Goal: Task Accomplishment & Management: Manage account settings

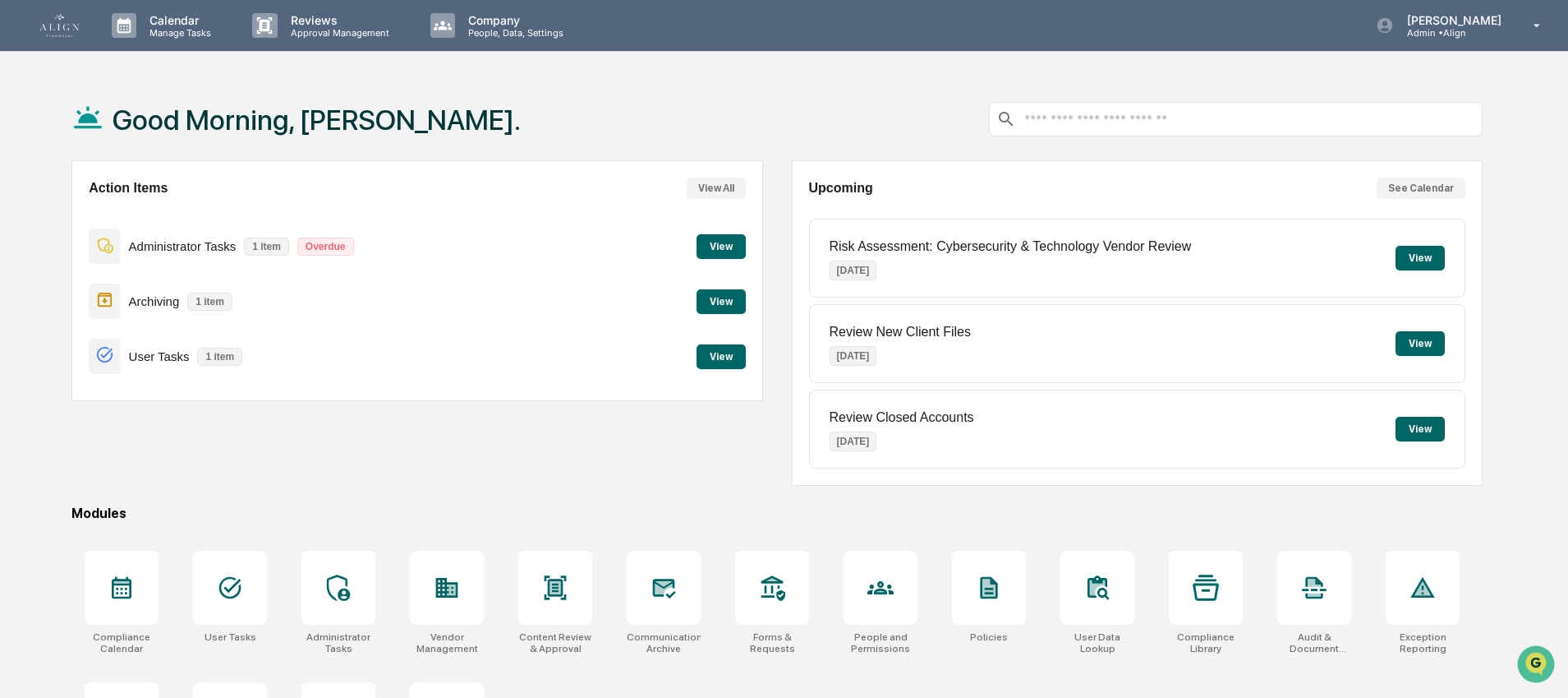
click at [712, 306] on button "View" at bounding box center [721, 301] width 49 height 25
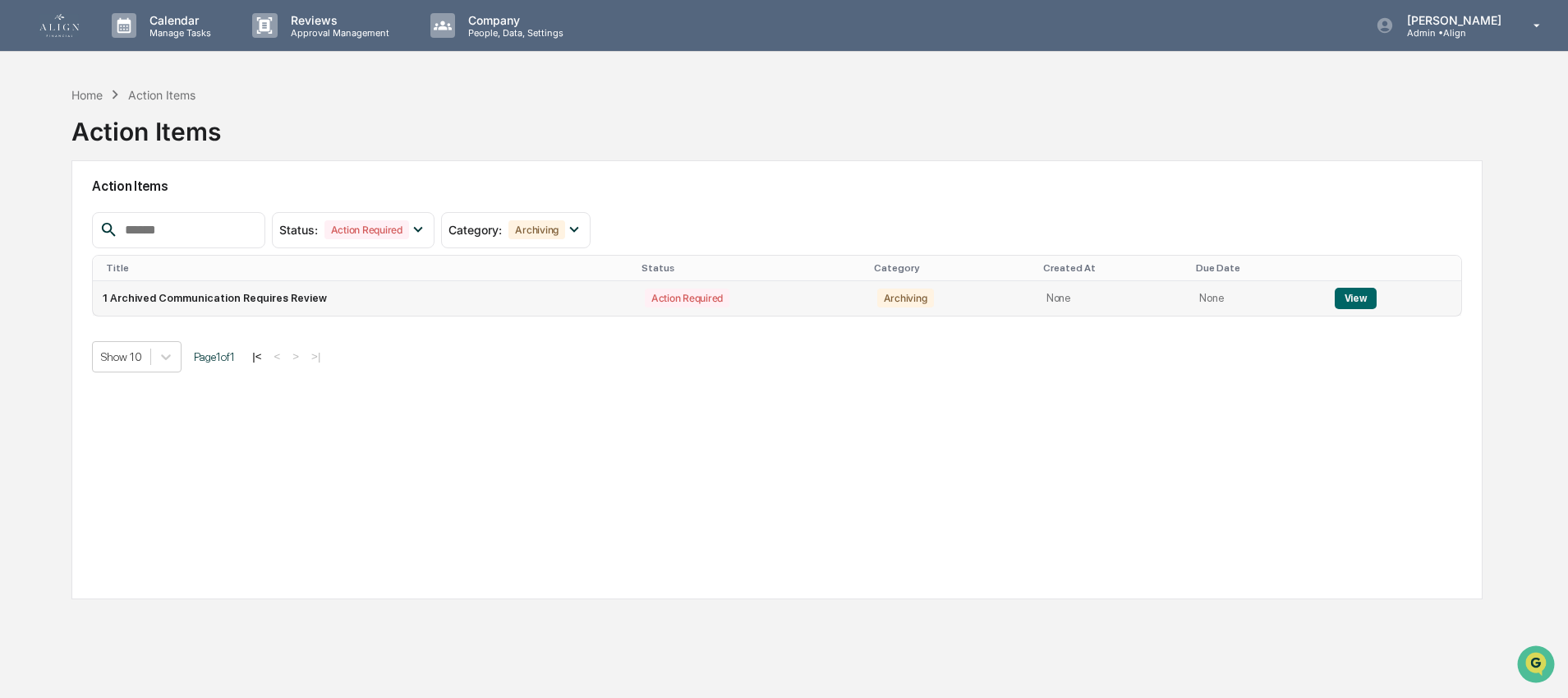
click at [425, 293] on td "1 Archived Communication Requires Review" at bounding box center [364, 298] width 542 height 34
click at [1357, 297] on button "View" at bounding box center [1355, 298] width 42 height 22
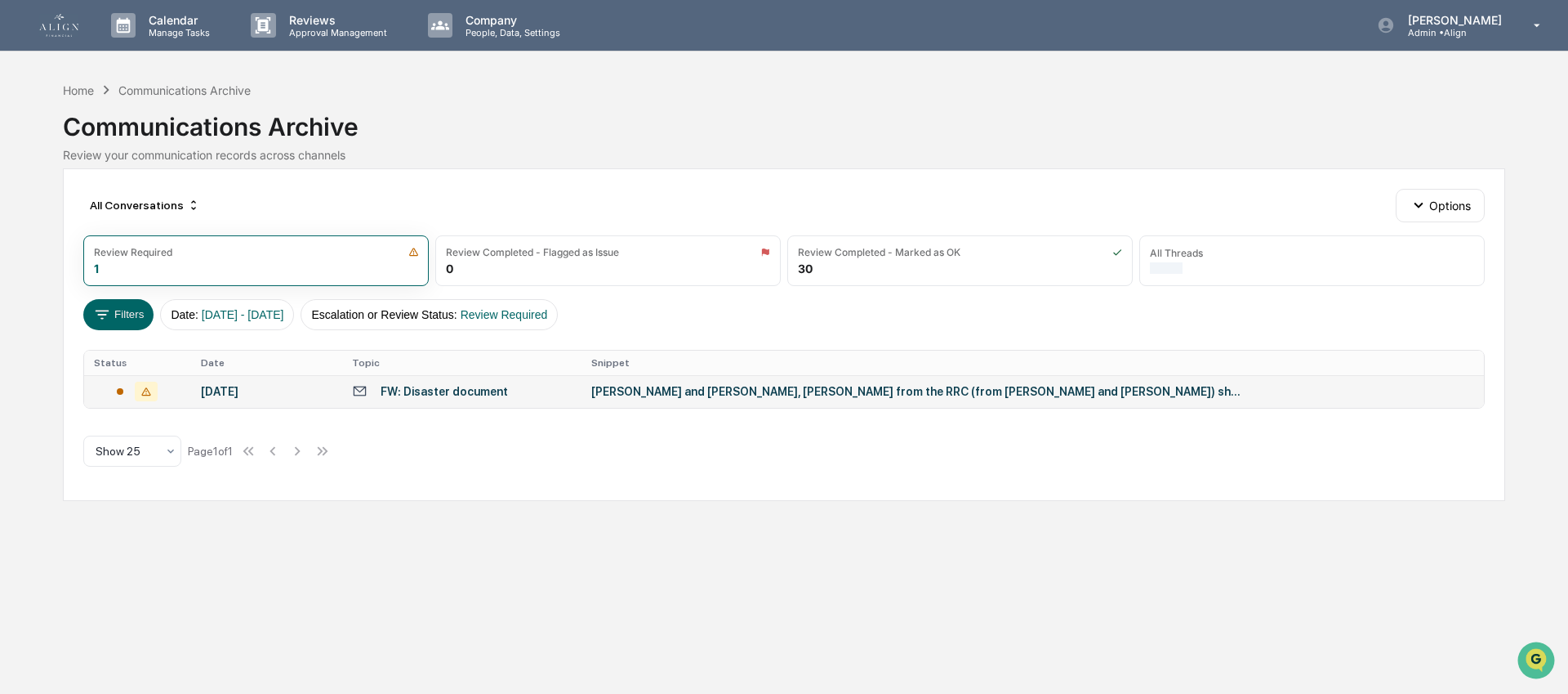
click at [281, 391] on div "October 10, 2025" at bounding box center [266, 391] width 132 height 13
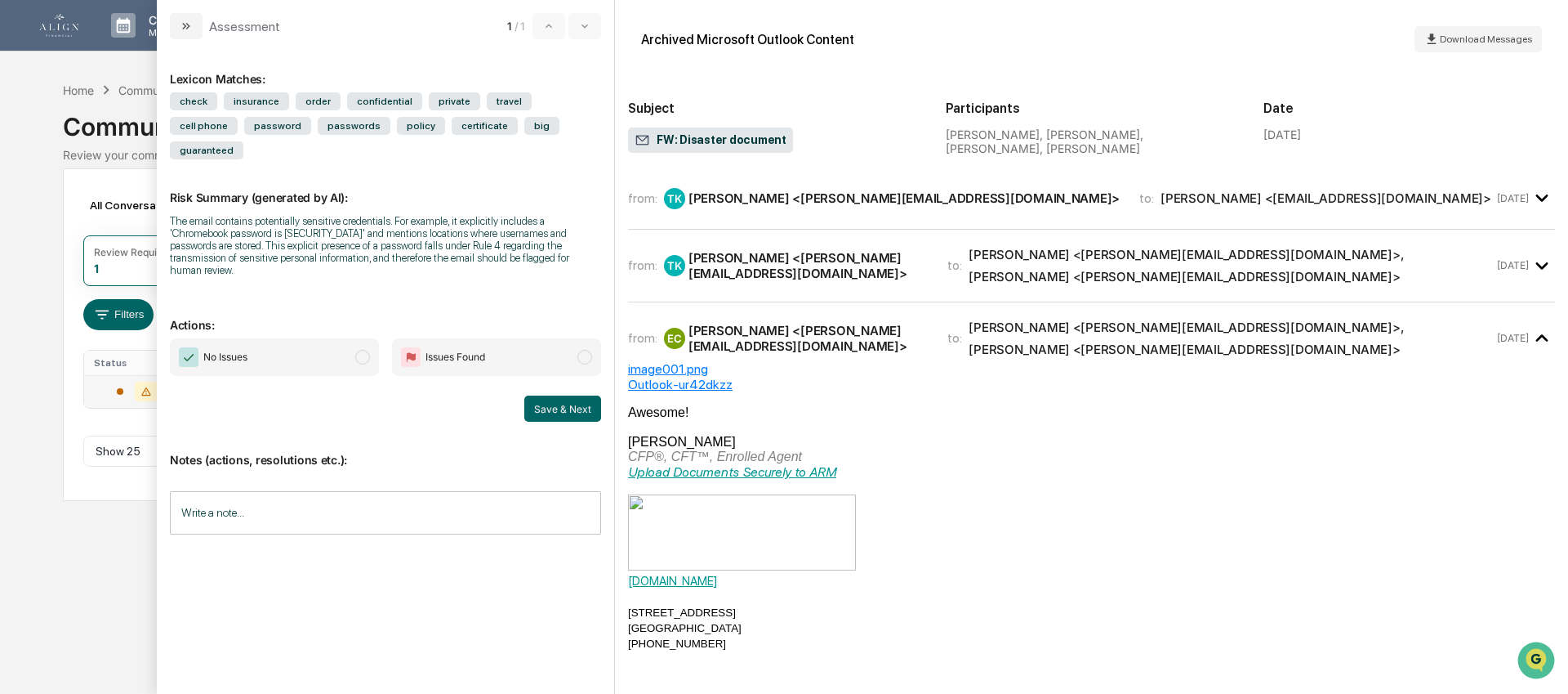
click at [808, 194] on div "Troy Katterheinrich <troy@retireagile.com>" at bounding box center [904, 198] width 432 height 16
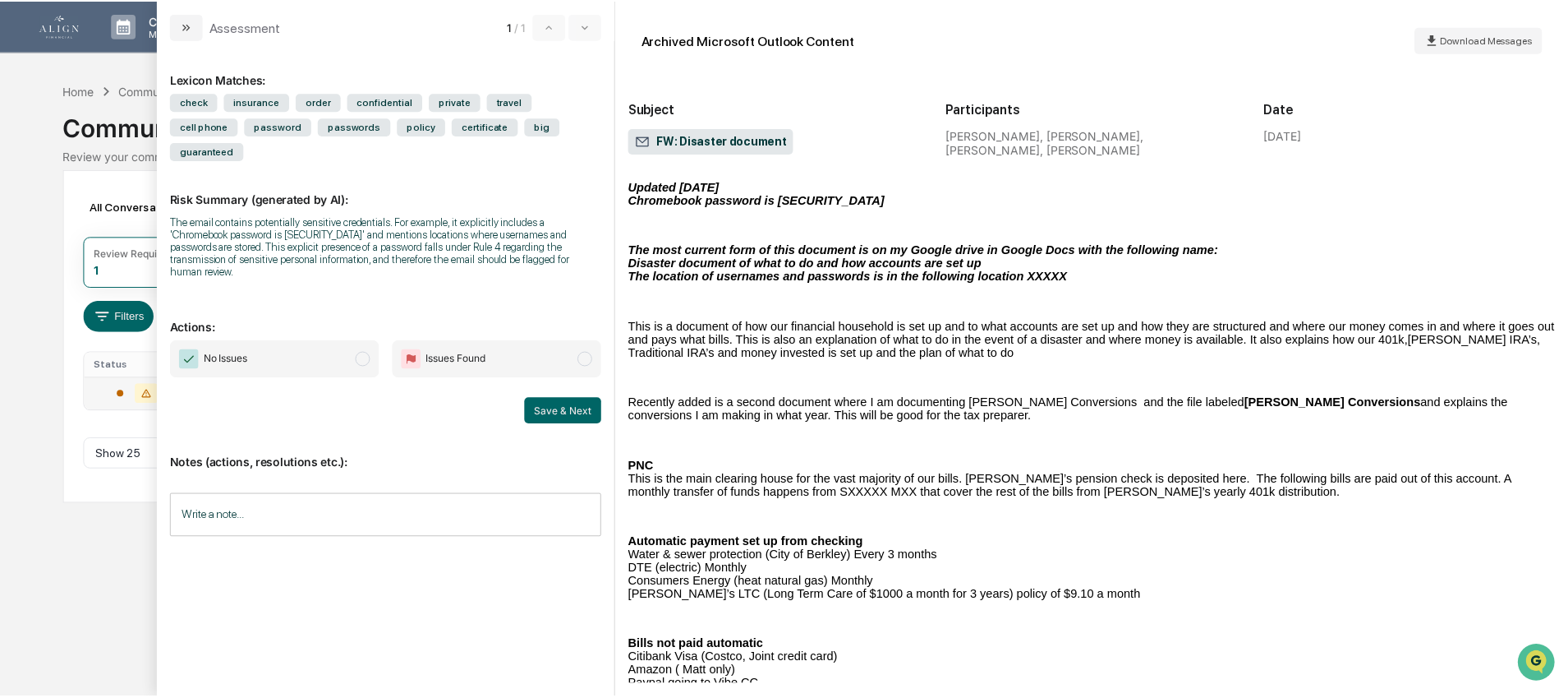
scroll to position [793, 0]
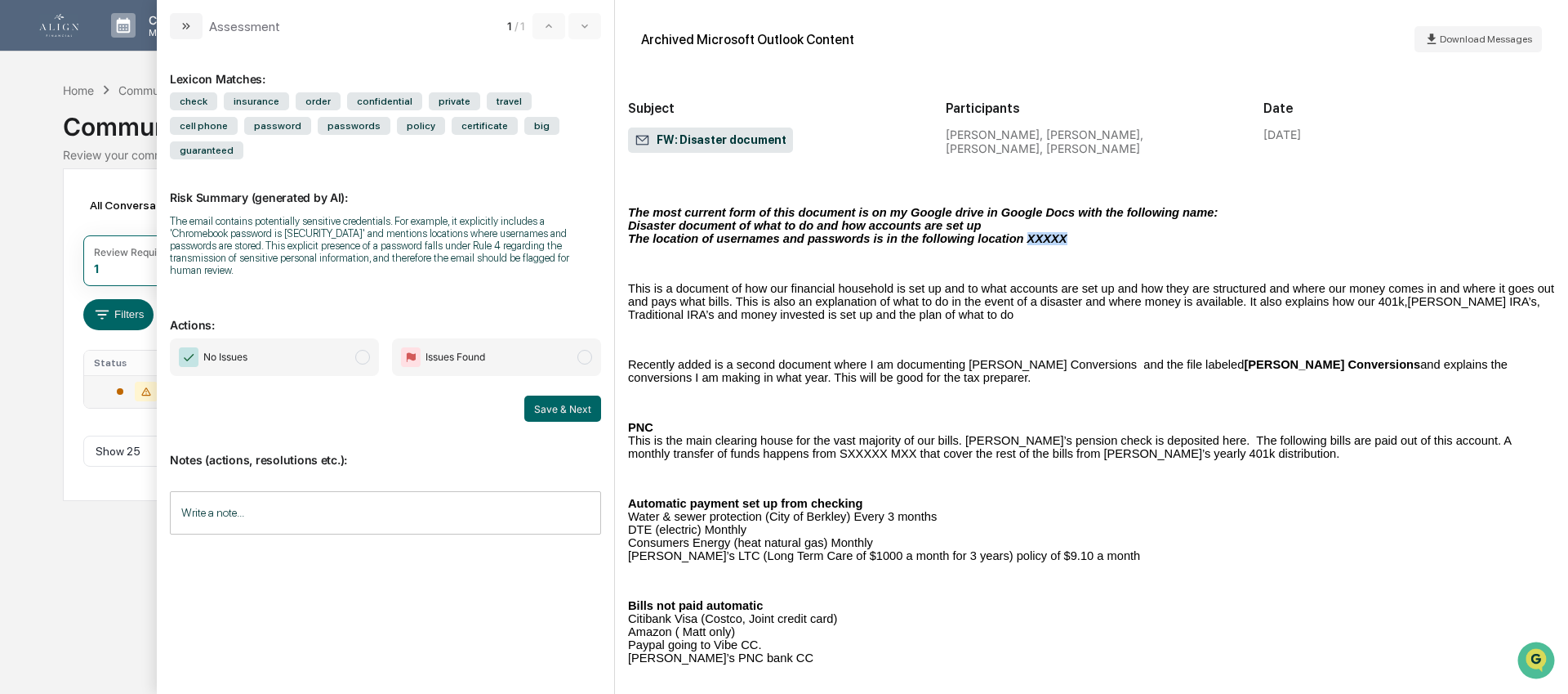
drag, startPoint x: 997, startPoint y: 241, endPoint x: 1045, endPoint y: 240, distance: 48.0
click at [1045, 240] on p "The location of usernames and passwords is in the following location XXXXX" at bounding box center [1091, 238] width 927 height 13
click at [224, 366] on span "No Issues" at bounding box center [225, 357] width 44 height 17
click at [340, 518] on input "Write a note..." at bounding box center [385, 513] width 432 height 43
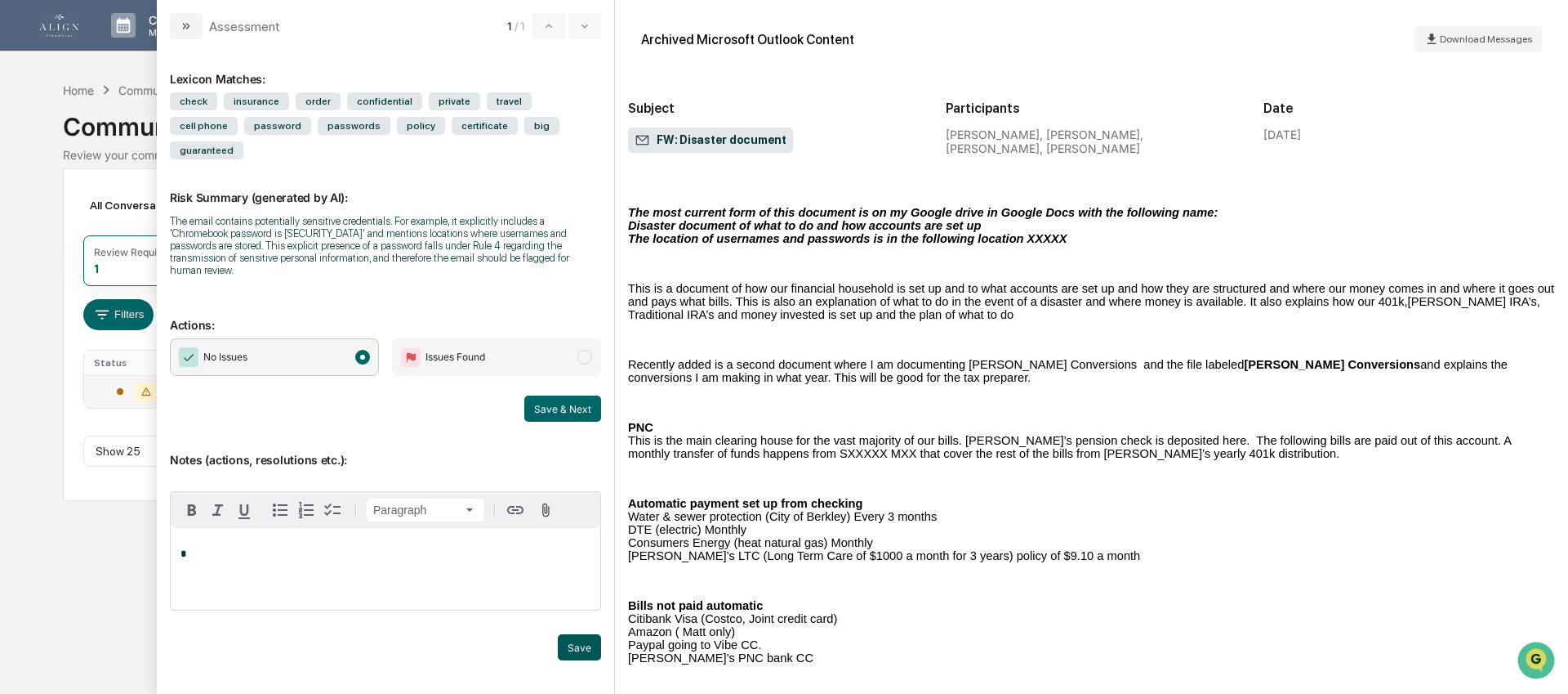
click at [573, 645] on button "Save" at bounding box center [579, 646] width 43 height 26
click at [239, 559] on p "*" at bounding box center [385, 554] width 410 height 12
click at [315, 559] on span "**********" at bounding box center [274, 553] width 188 height 11
click at [560, 671] on button "Save" at bounding box center [579, 661] width 43 height 26
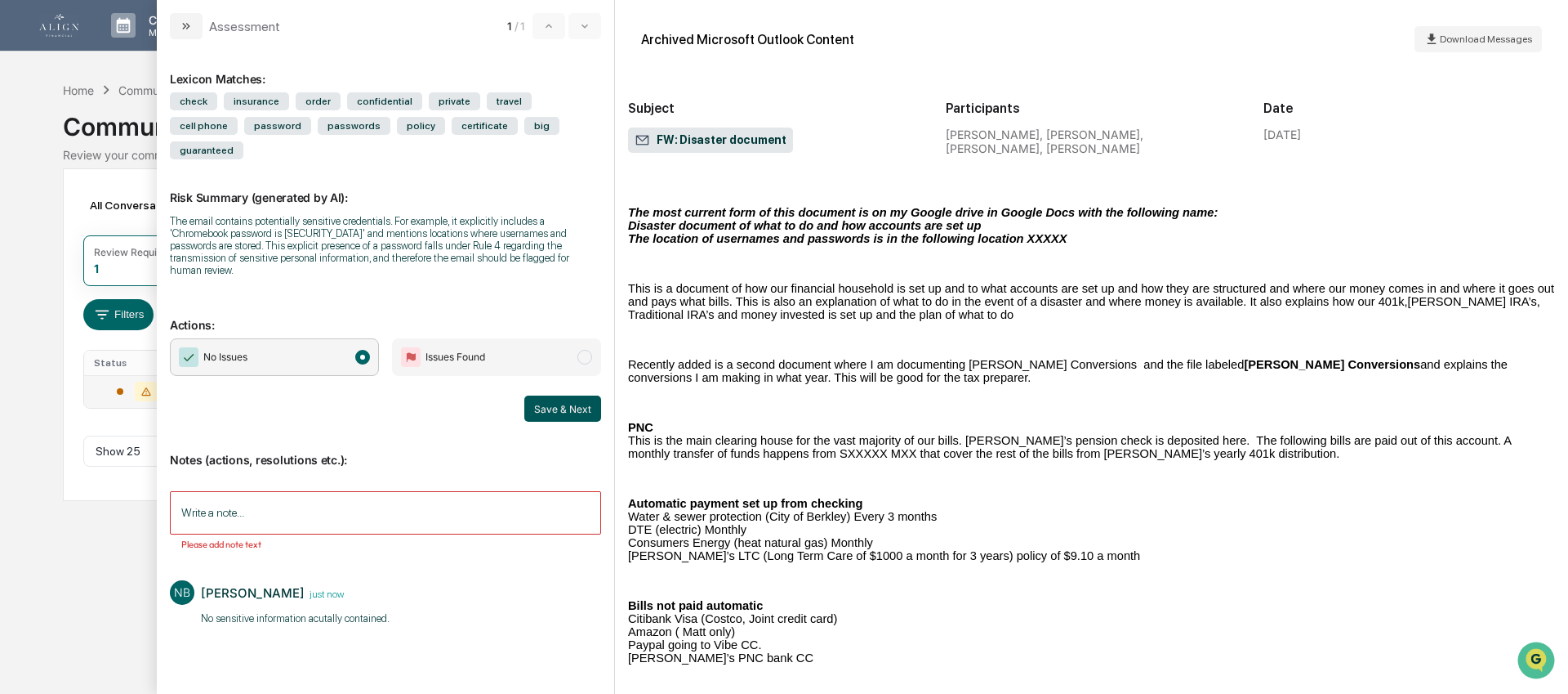
click at [543, 418] on button "Save & Next" at bounding box center [562, 408] width 77 height 26
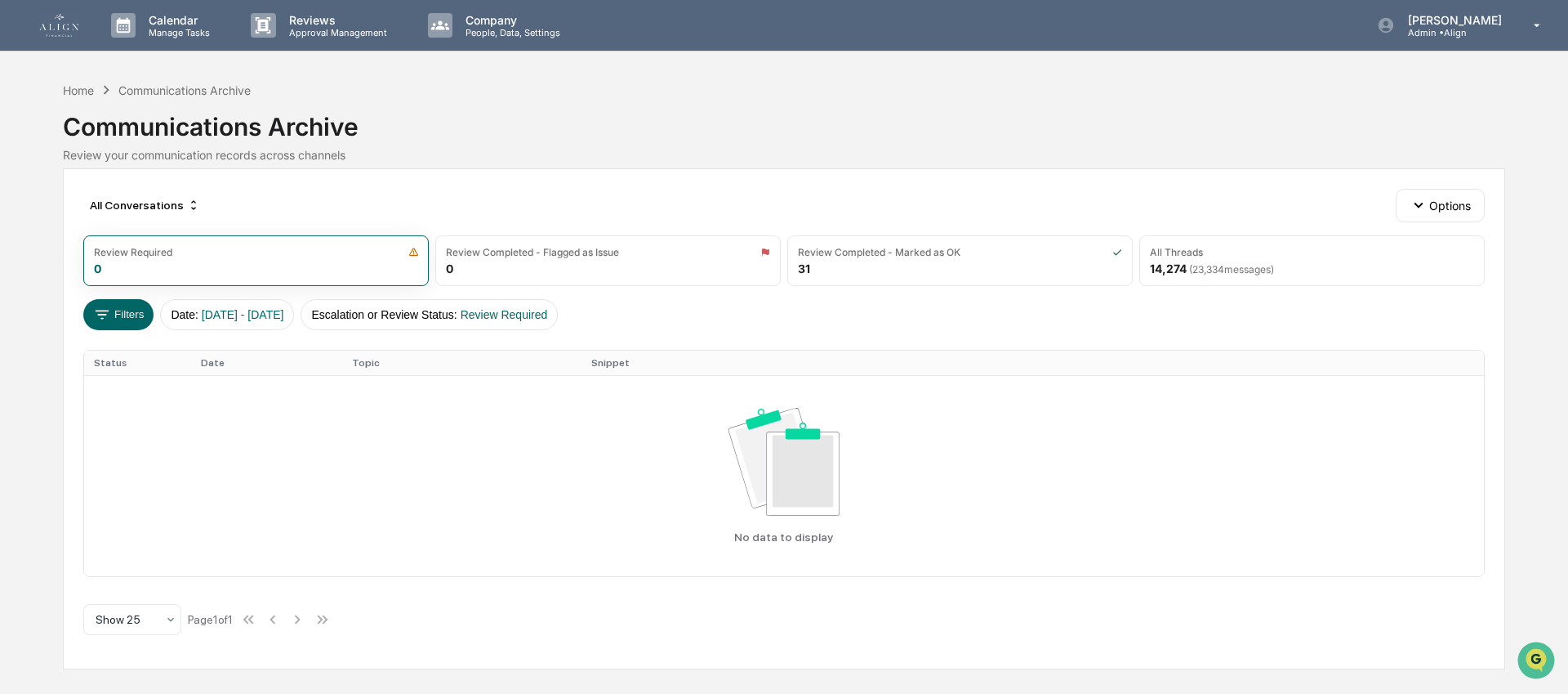
click at [83, 22] on link at bounding box center [68, 25] width 58 height 51
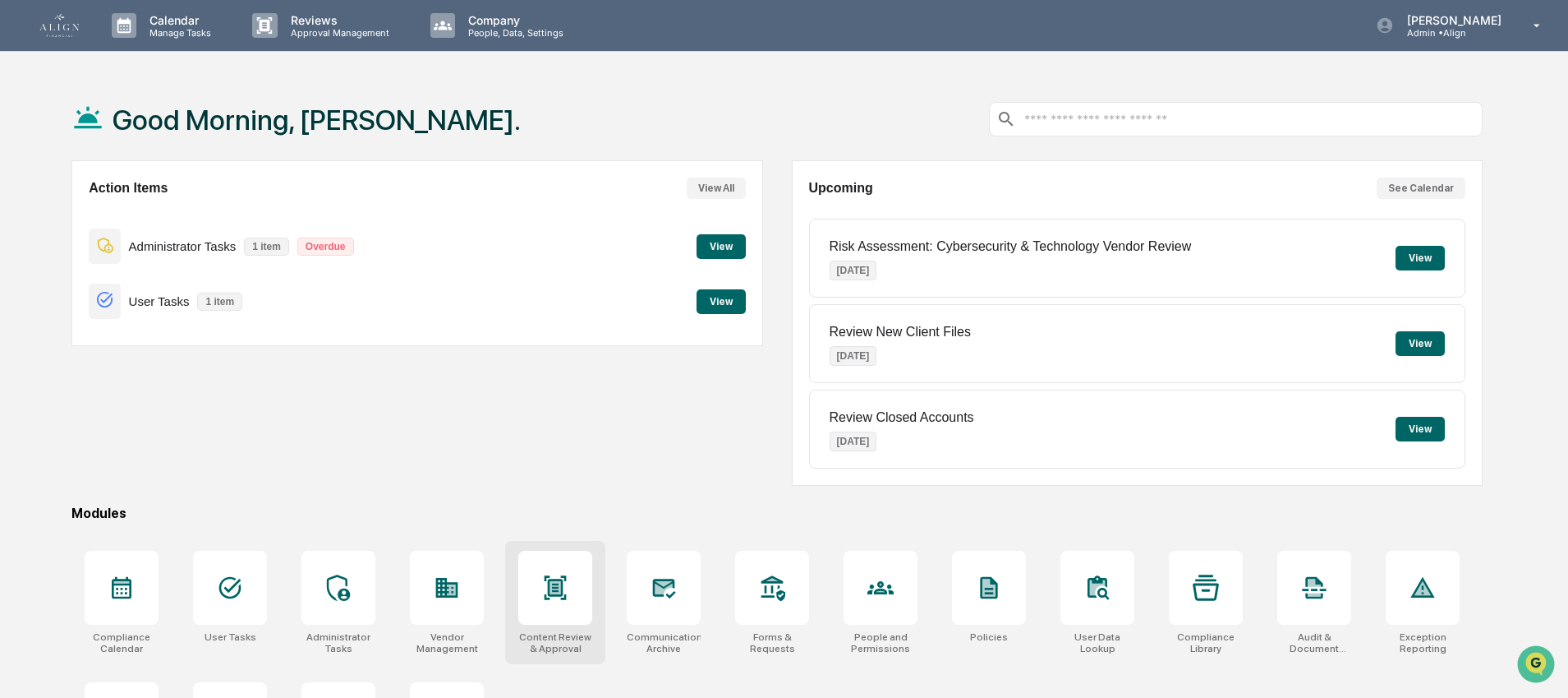
click at [568, 596] on div at bounding box center [555, 587] width 74 height 74
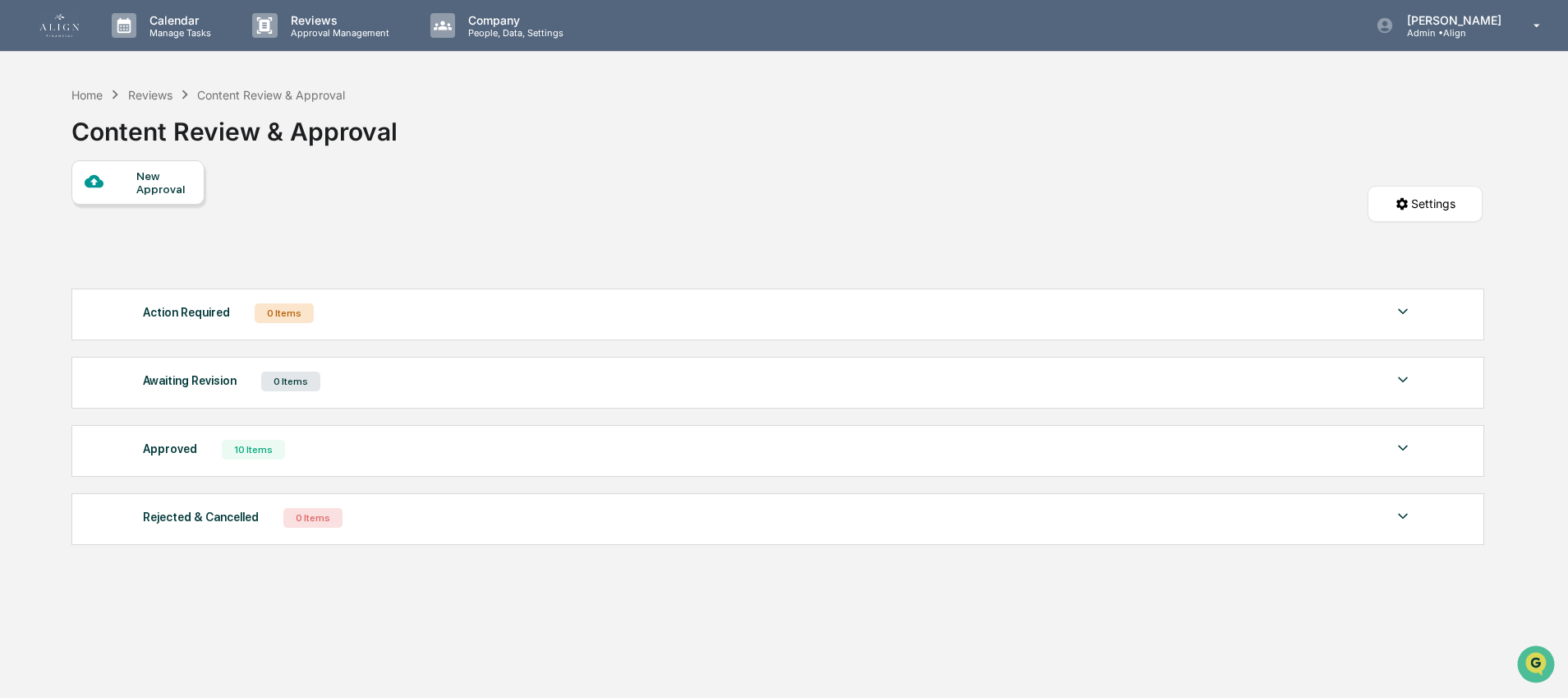
click at [164, 175] on div "New Approval" at bounding box center [164, 182] width 55 height 26
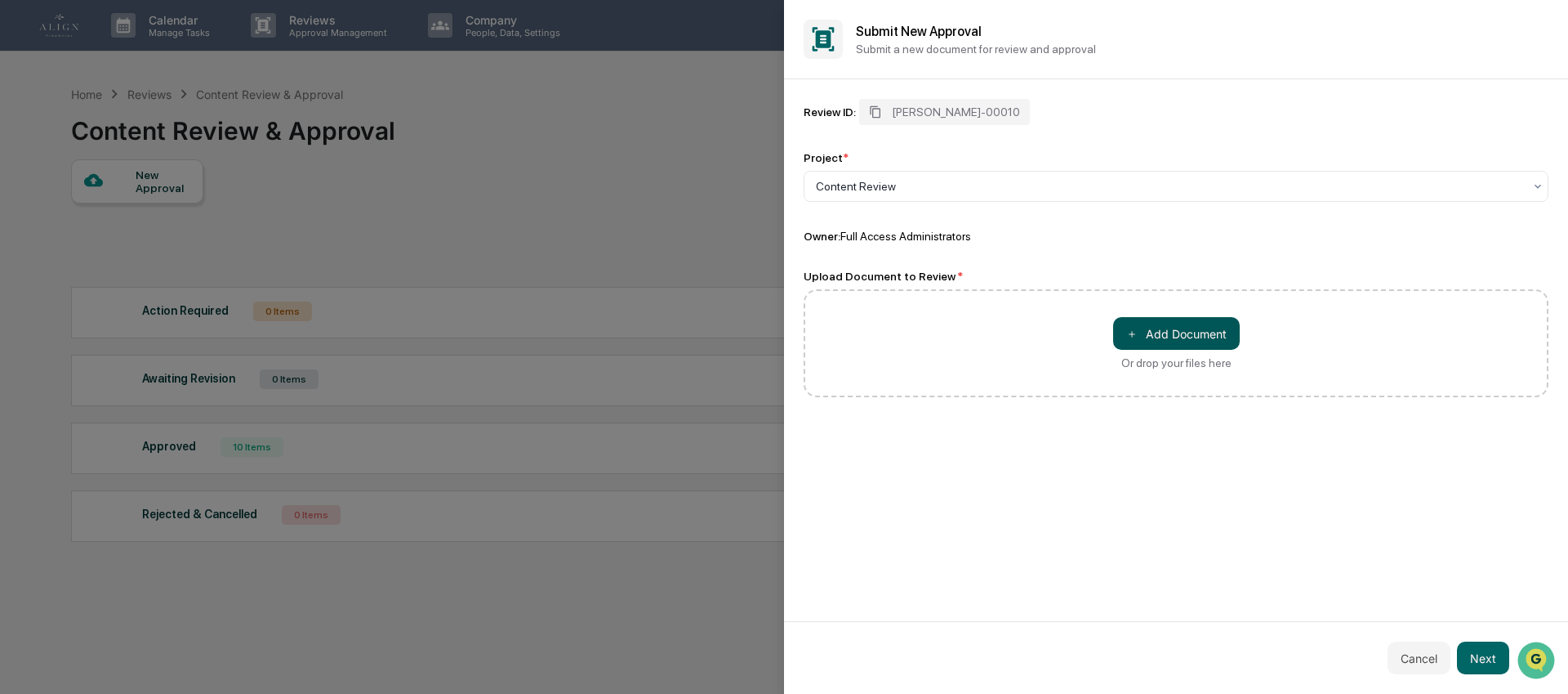
click at [1168, 334] on button "＋ Add Document" at bounding box center [1176, 333] width 127 height 33
click at [1480, 651] on button "Next" at bounding box center [1483, 658] width 53 height 33
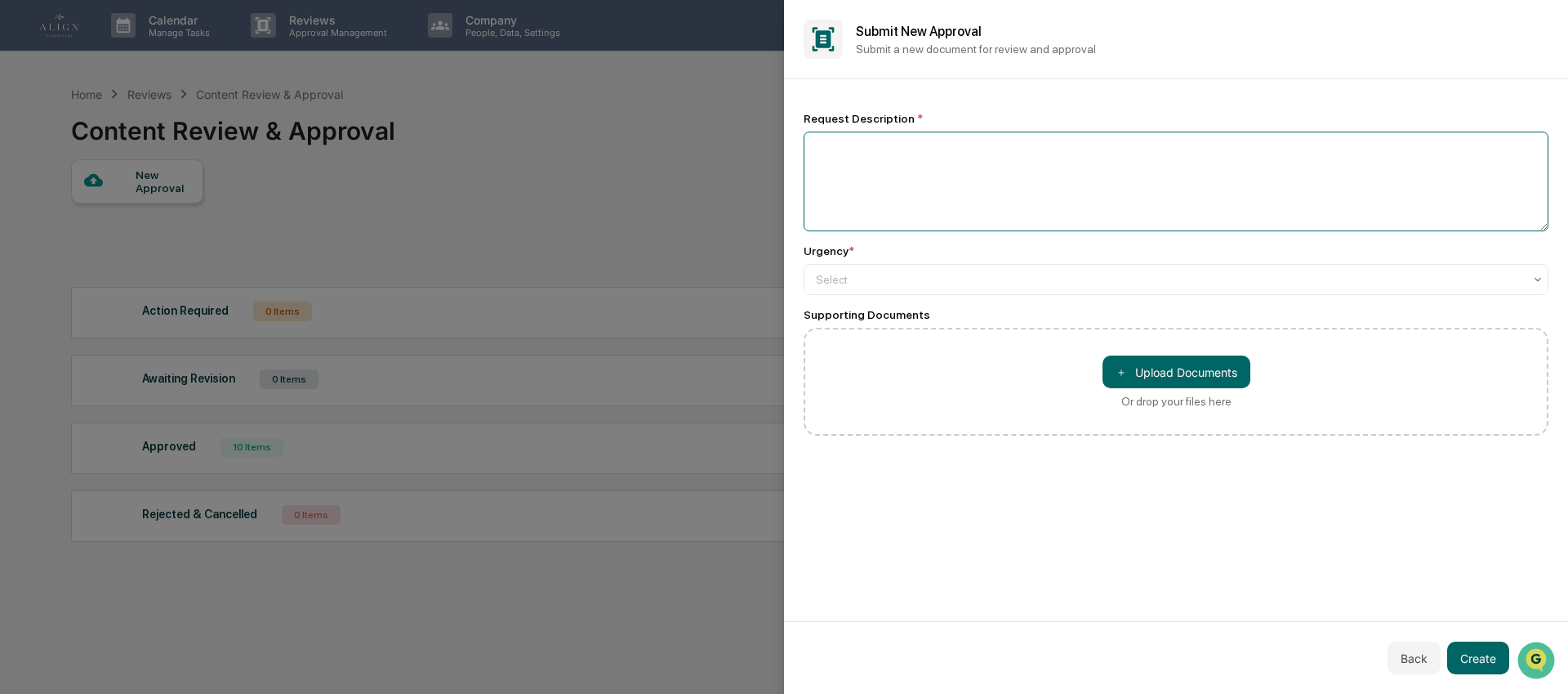
click at [843, 153] on textarea at bounding box center [1176, 181] width 745 height 99
type textarea "**********"
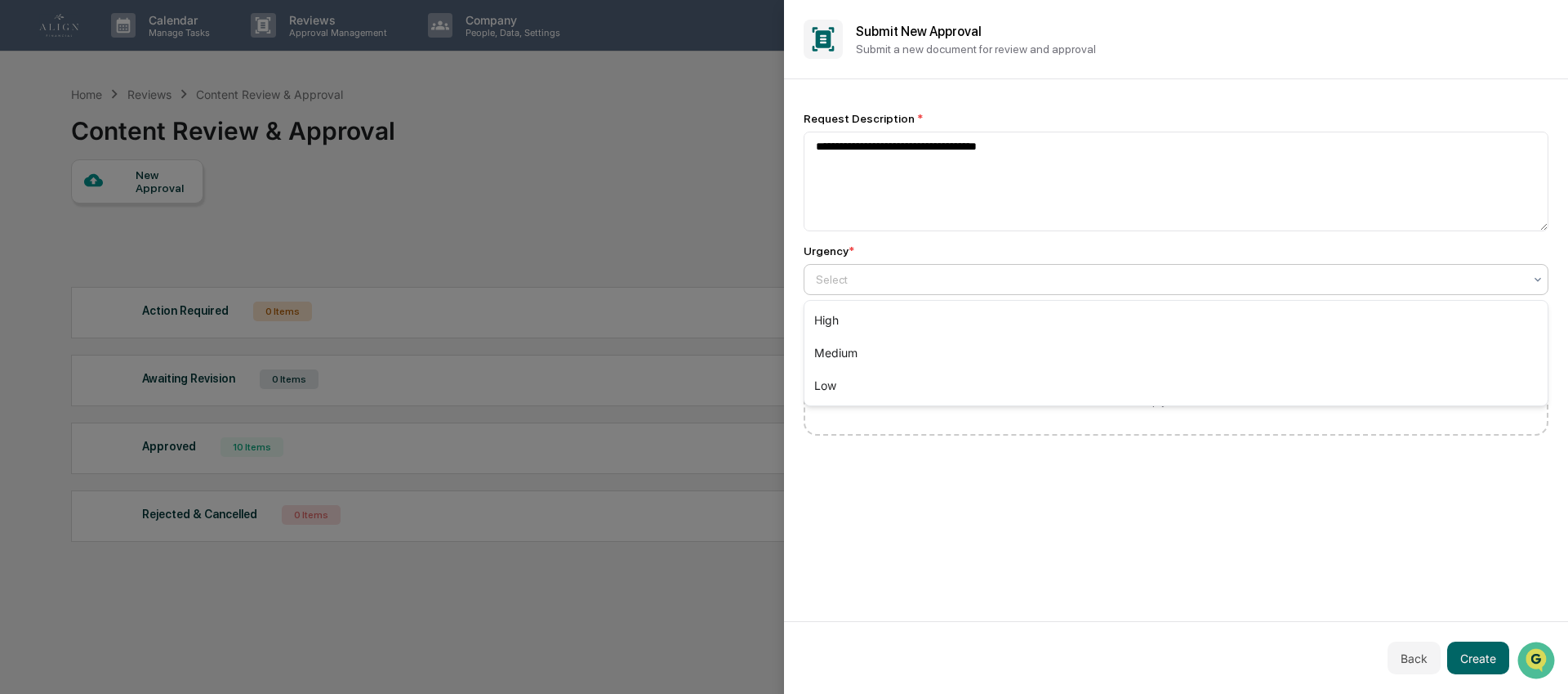
click at [862, 295] on div "Select" at bounding box center [1176, 280] width 745 height 31
click at [862, 384] on div "Low" at bounding box center [1176, 386] width 744 height 33
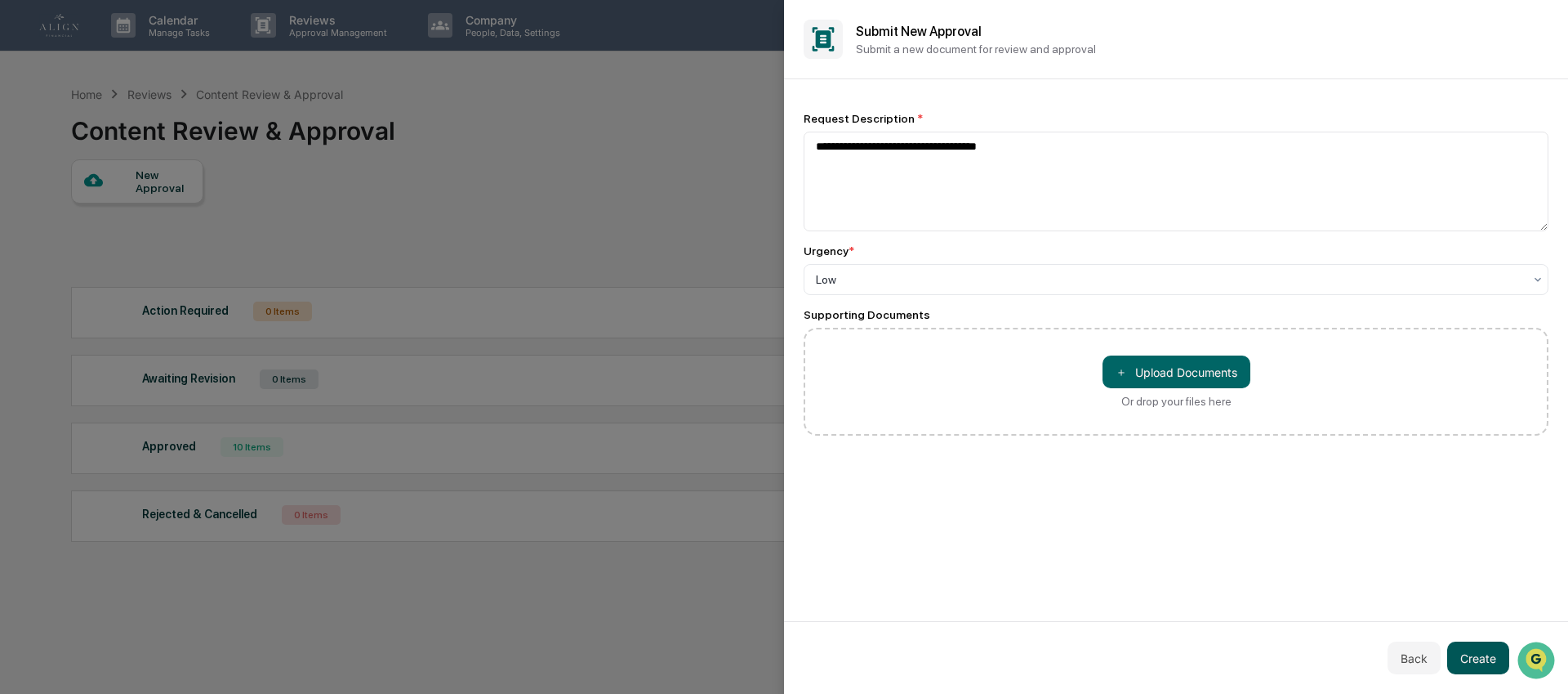
click at [1486, 664] on button "Create" at bounding box center [1478, 658] width 62 height 33
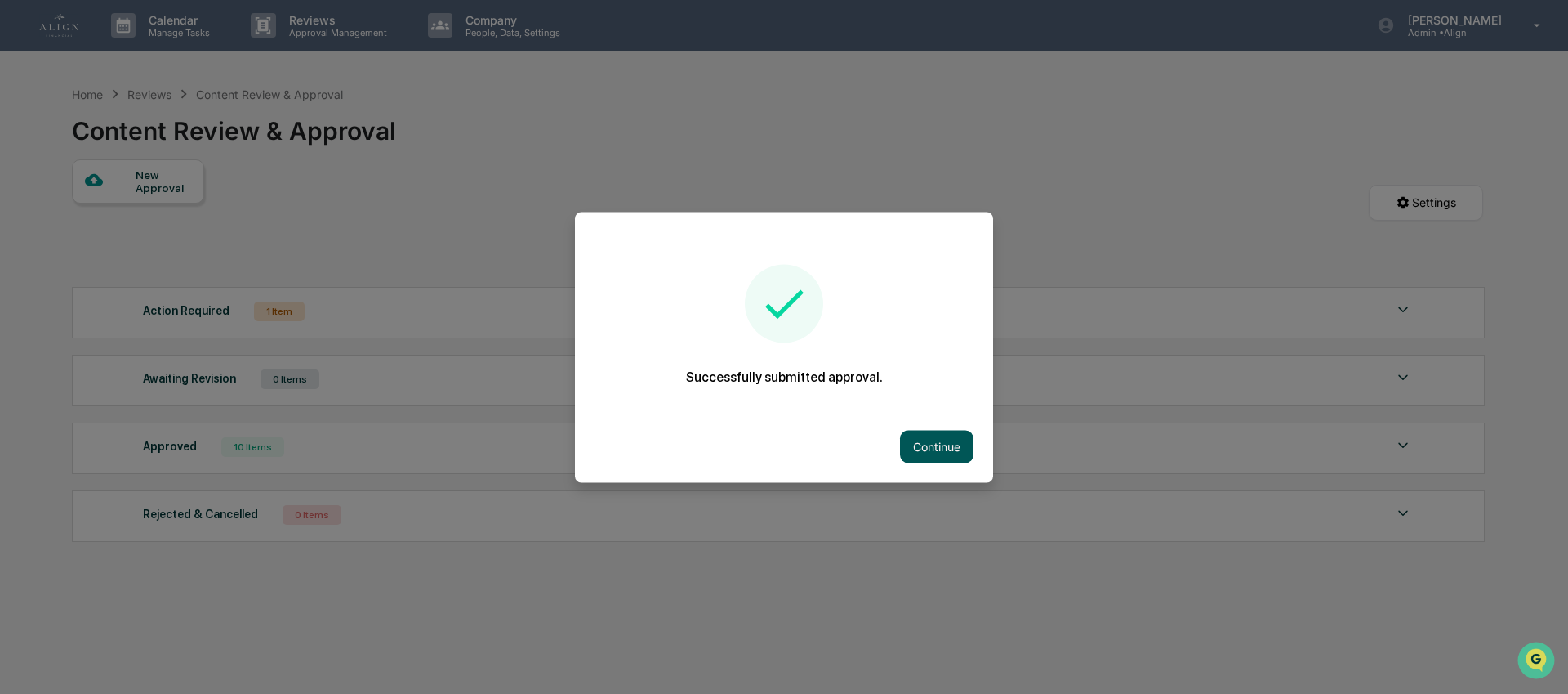
click at [908, 446] on button "Continue" at bounding box center [937, 446] width 73 height 33
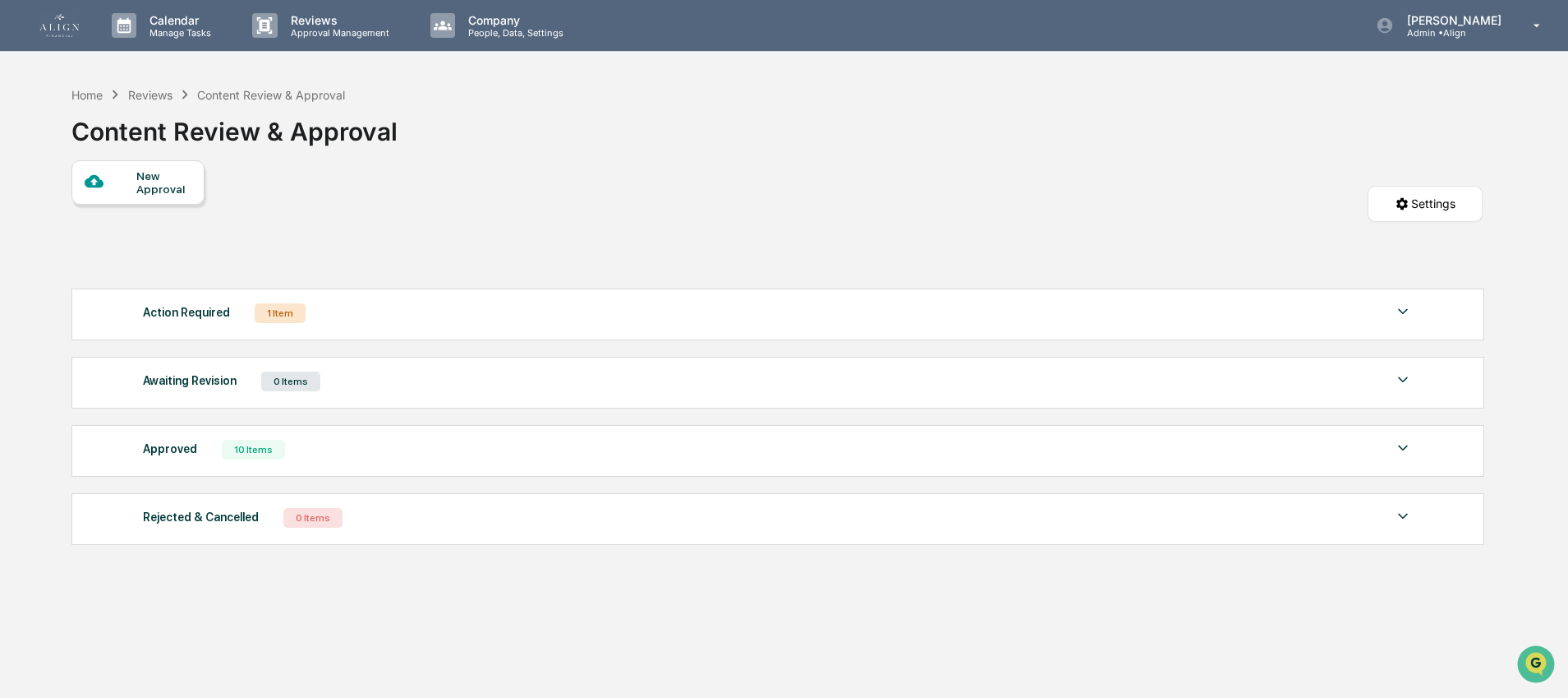
click at [220, 324] on div "Action Required 1 Item" at bounding box center [778, 313] width 1270 height 23
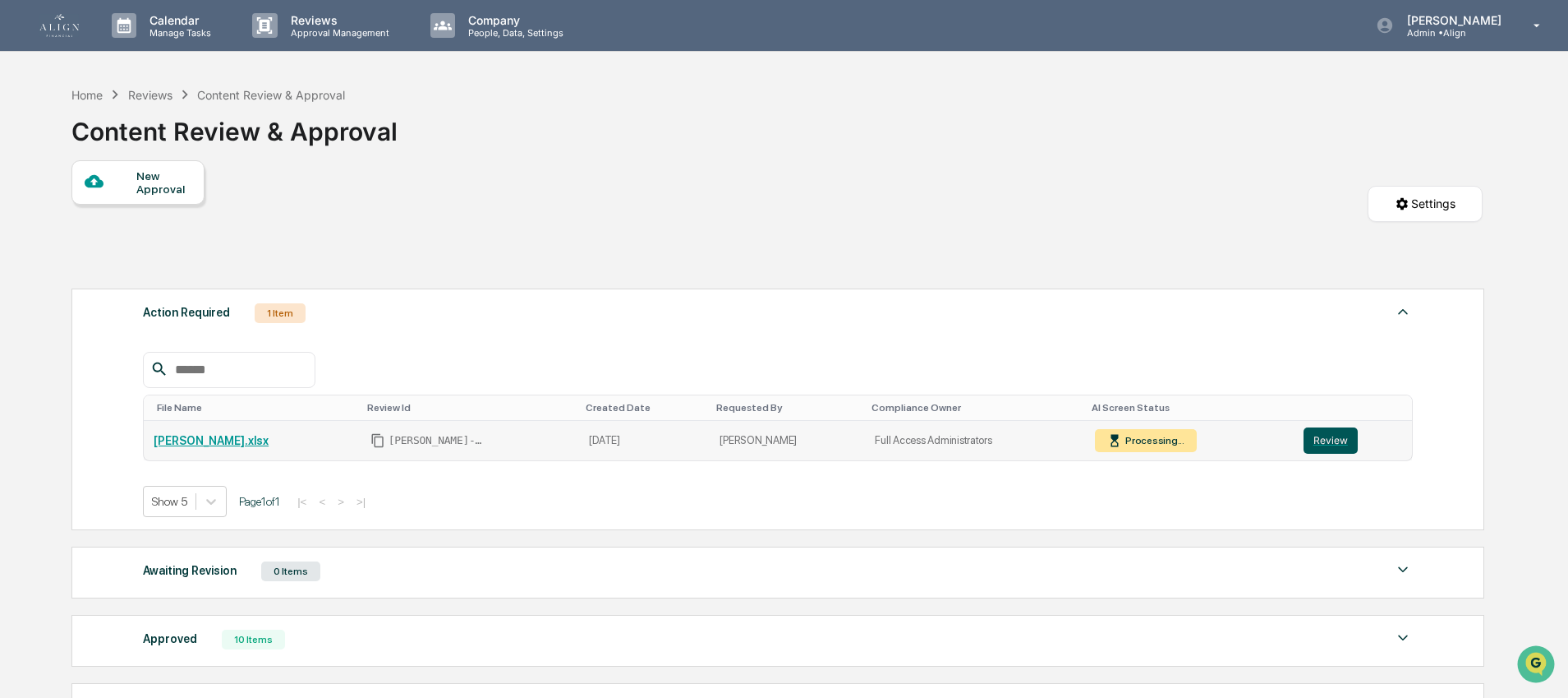
click at [1315, 444] on button "Review" at bounding box center [1330, 440] width 54 height 26
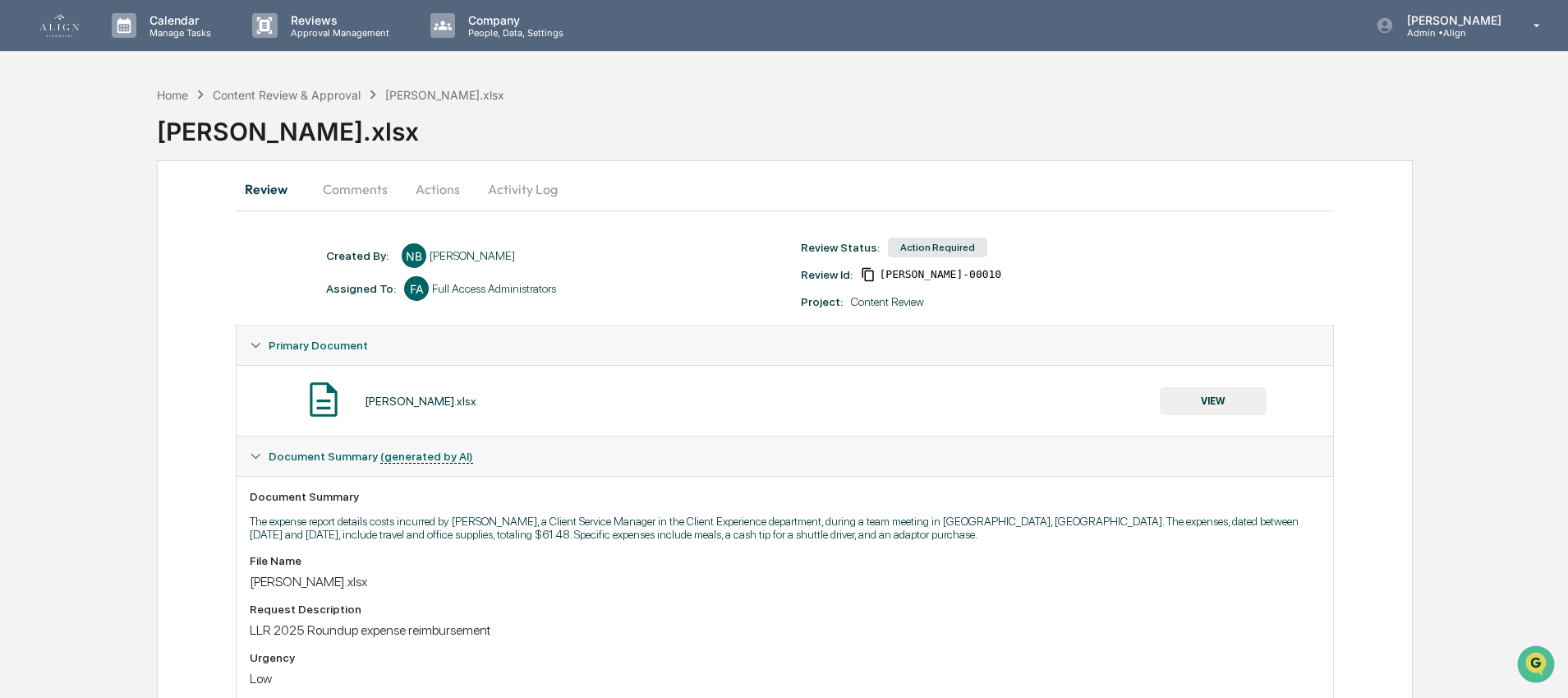
click at [425, 187] on button "Actions" at bounding box center [437, 189] width 74 height 39
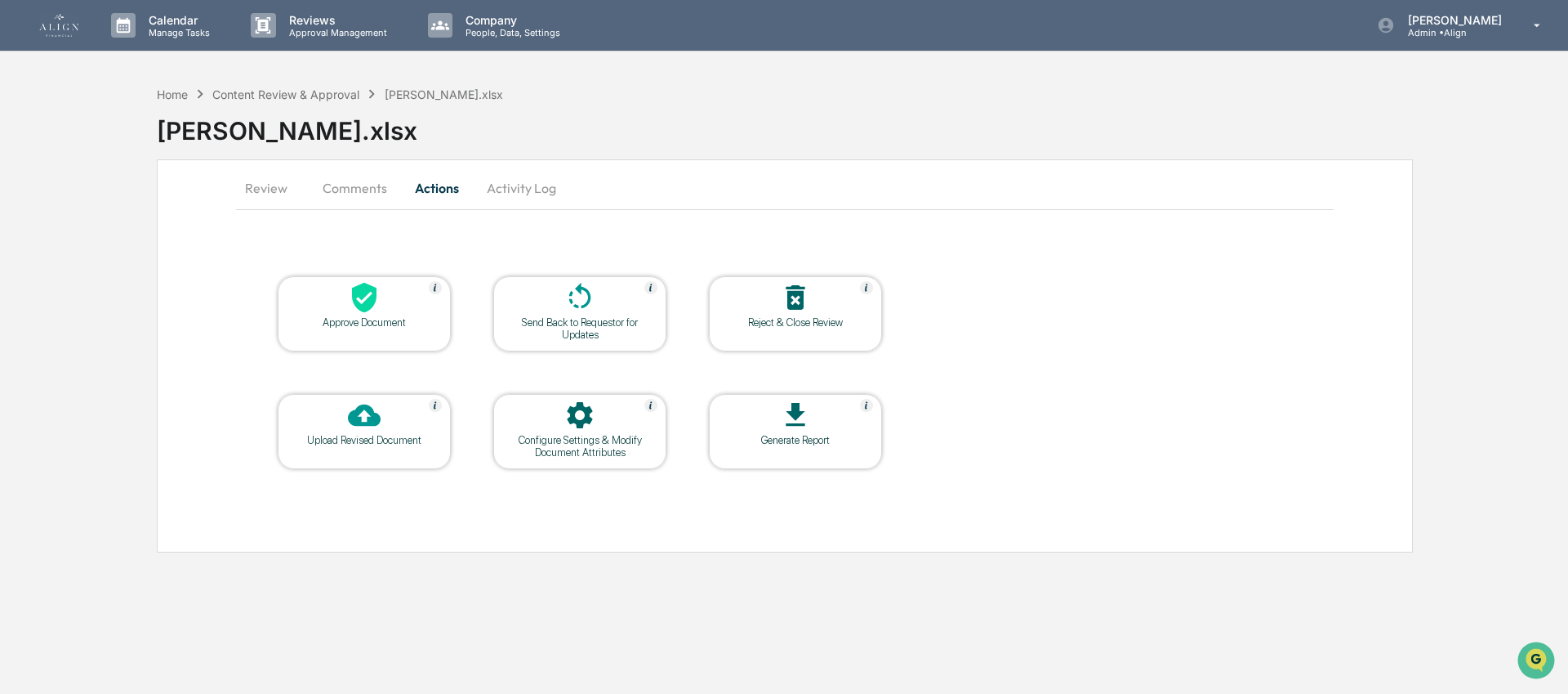
click at [363, 329] on div "Approve Document" at bounding box center [364, 313] width 173 height 75
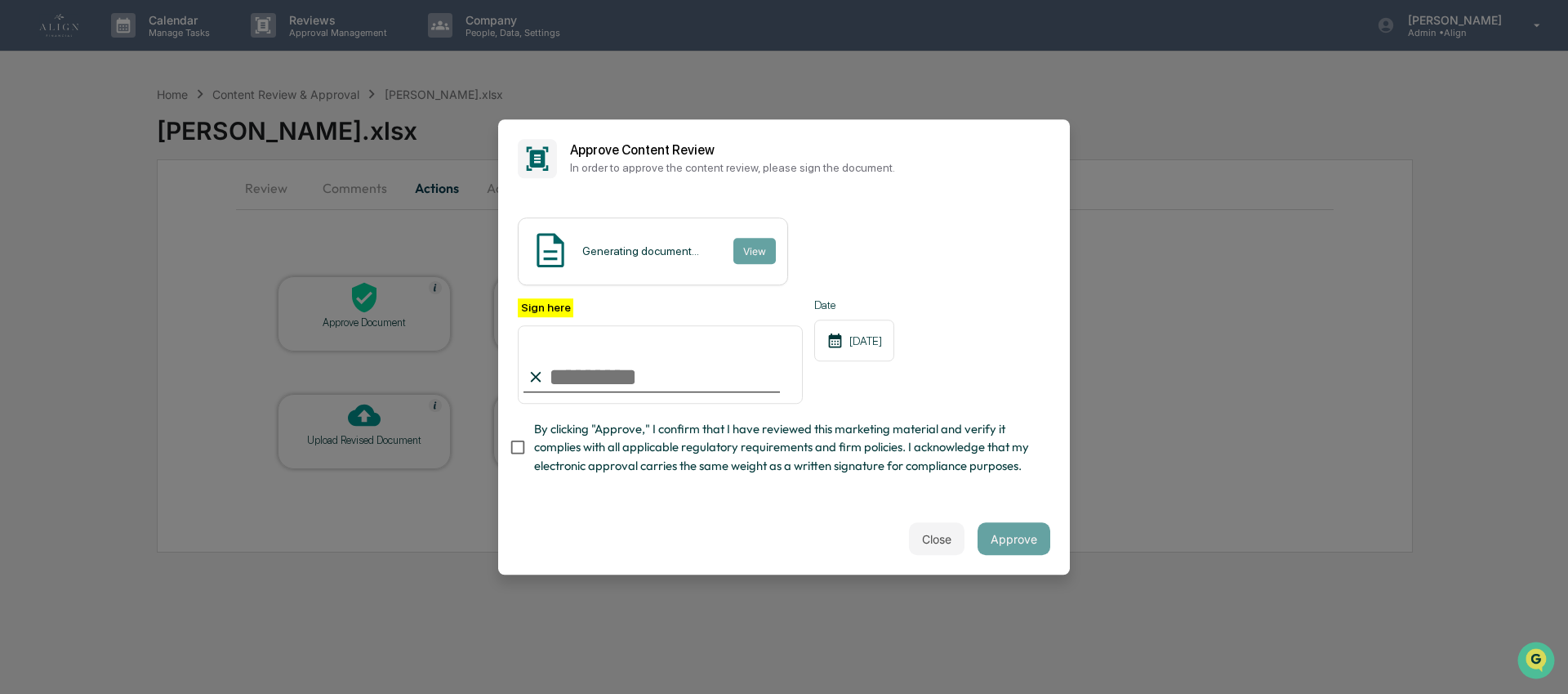
click at [696, 391] on div at bounding box center [651, 392] width 256 height 2
click at [642, 350] on input "Sign here" at bounding box center [660, 365] width 286 height 78
type input "**********"
click at [558, 475] on span "By clicking "Approve," I confirm that I have reviewed this marketing material a…" at bounding box center [785, 447] width 503 height 55
click at [650, 227] on div "Generating document... View" at bounding box center [652, 251] width 270 height 68
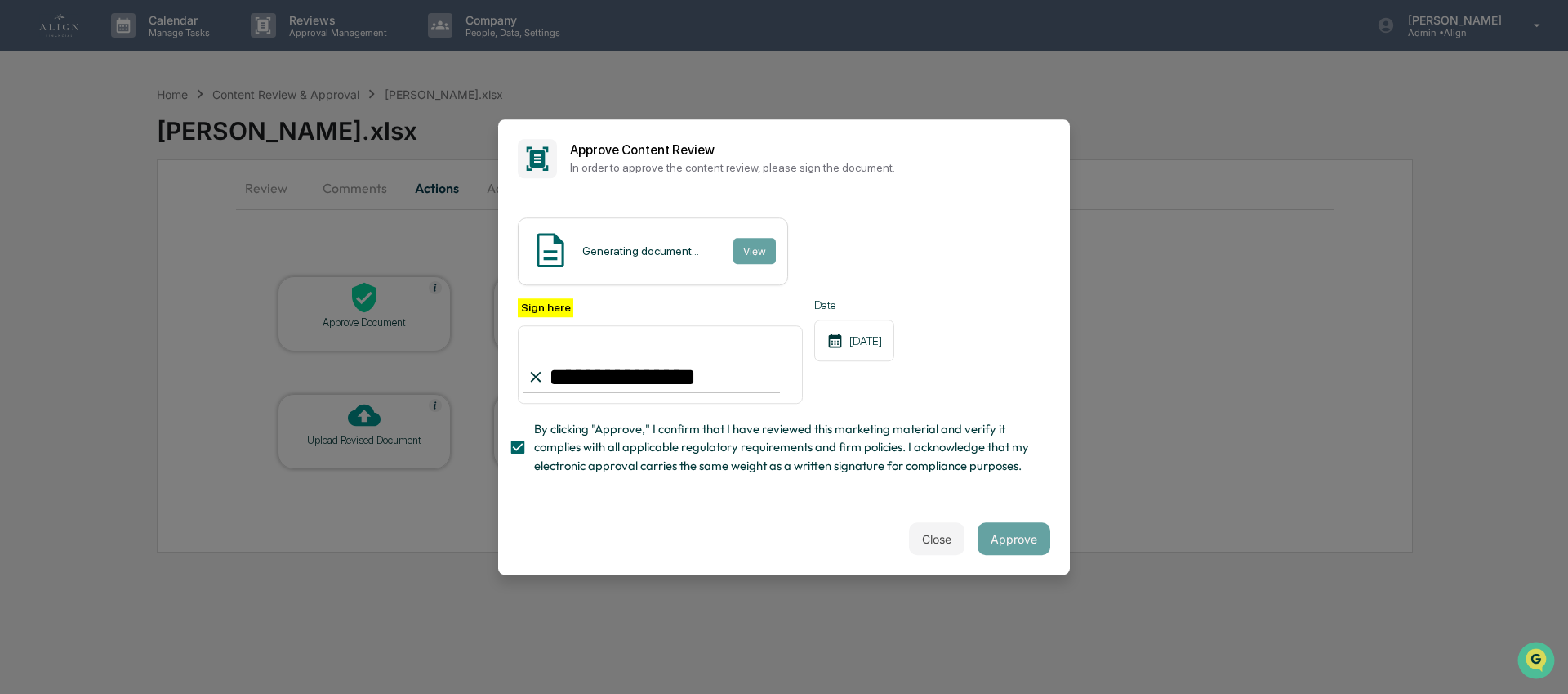
click at [937, 250] on div "Generating document... View" at bounding box center [784, 251] width 532 height 68
click at [595, 468] on span "By clicking "Approve," I confirm that I have reviewed this marketing material a…" at bounding box center [785, 447] width 503 height 55
click at [762, 243] on button "View" at bounding box center [754, 251] width 43 height 26
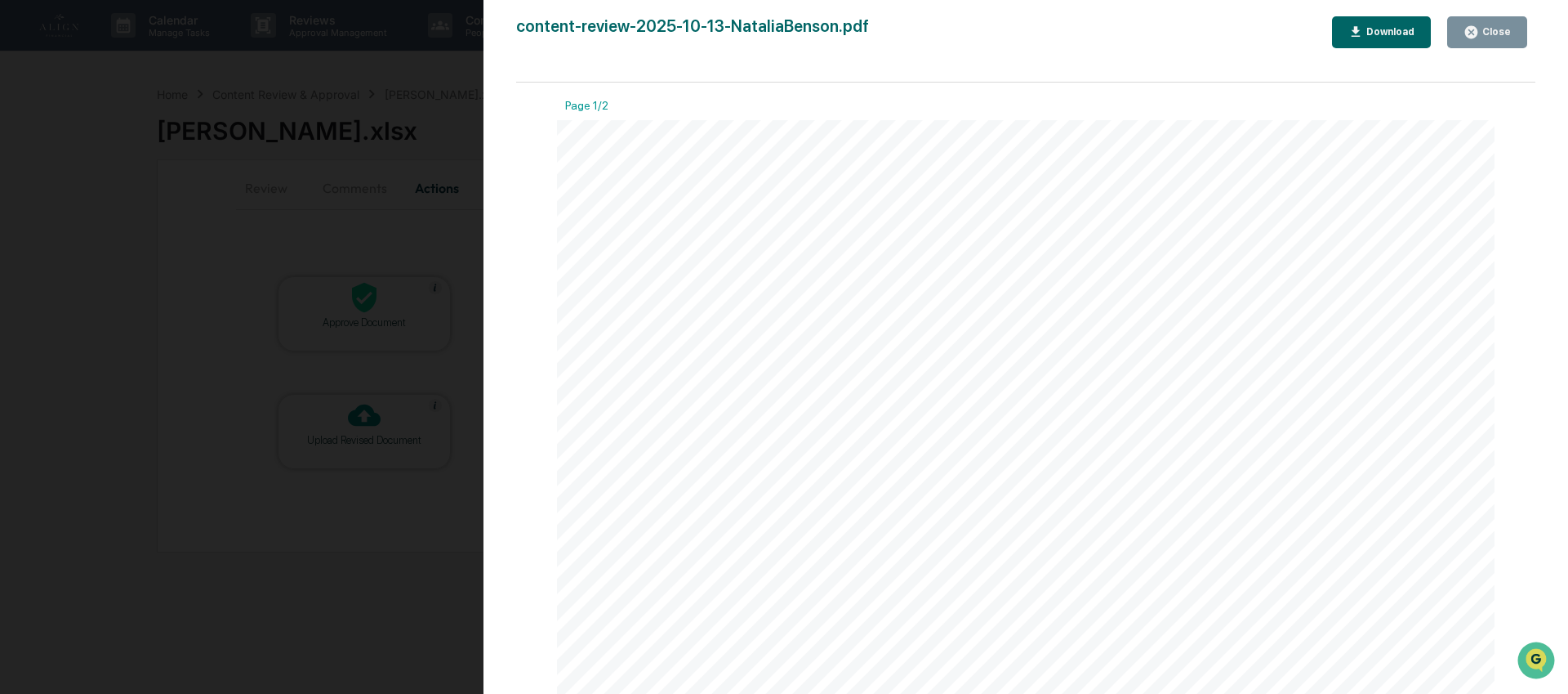
click at [1459, 39] on button "Close" at bounding box center [1487, 32] width 80 height 32
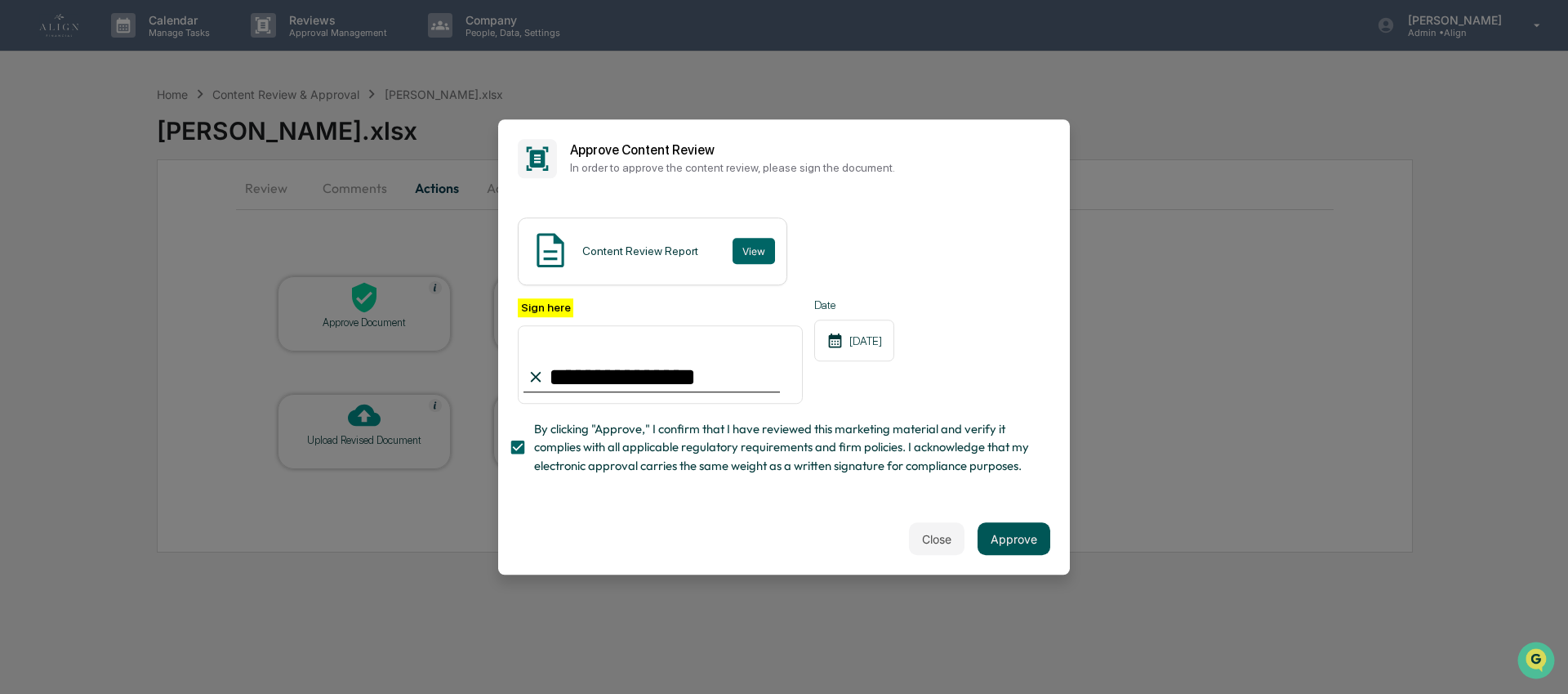
click at [989, 546] on button "Approve" at bounding box center [1013, 539] width 73 height 33
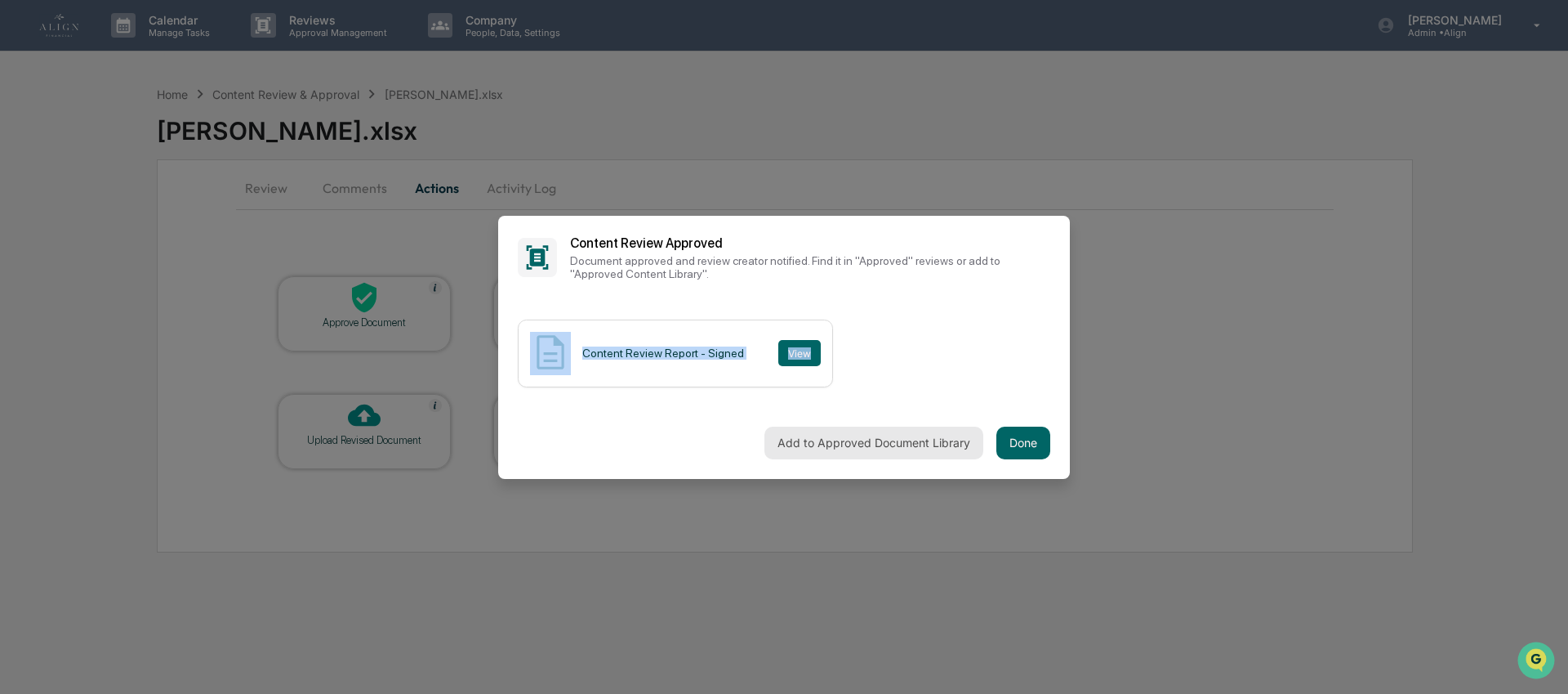
click at [932, 426] on button "Add to Approved Document Library" at bounding box center [873, 443] width 219 height 33
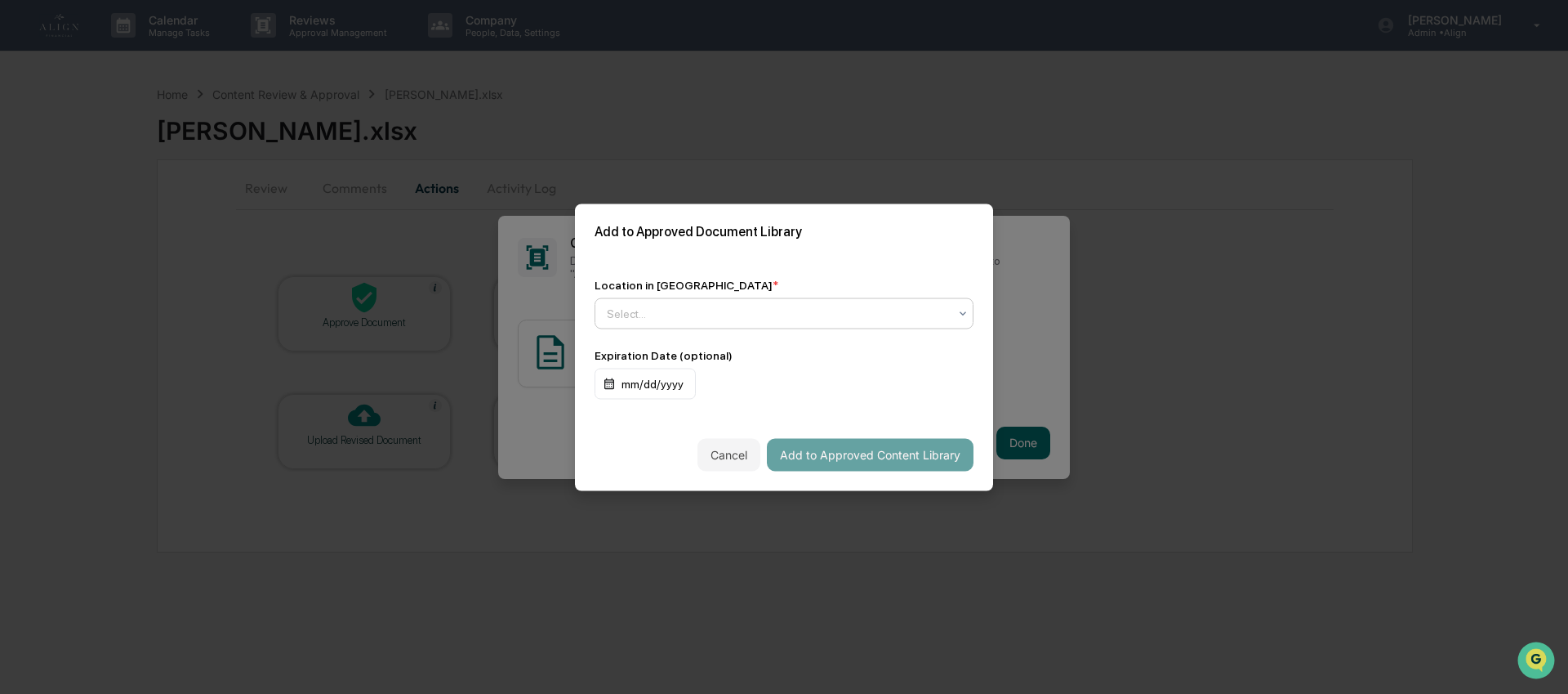
click at [754, 305] on div at bounding box center [778, 313] width 341 height 17
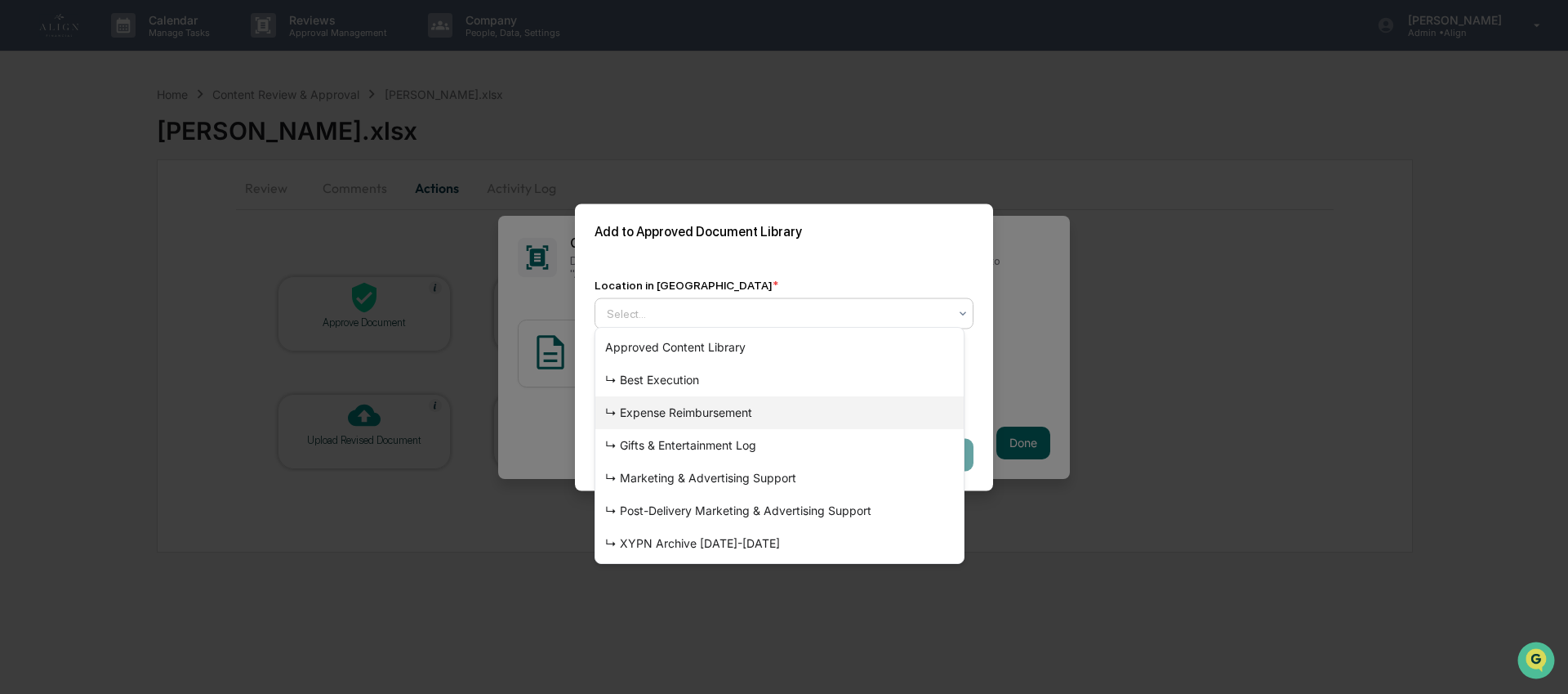
click at [747, 408] on div "↳ Expense Reimbursement" at bounding box center [780, 412] width 368 height 33
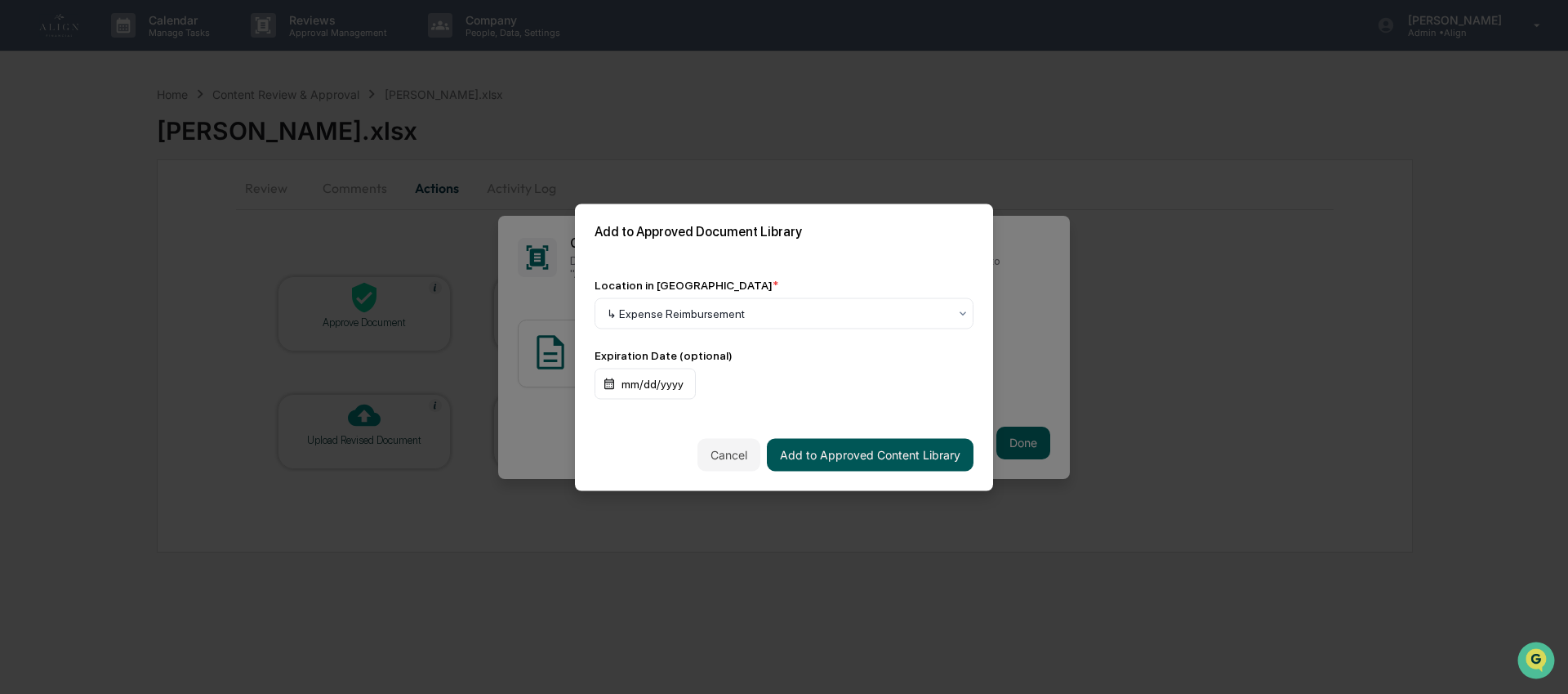
click at [922, 444] on button "Add to Approved Content Library" at bounding box center [870, 454] width 207 height 33
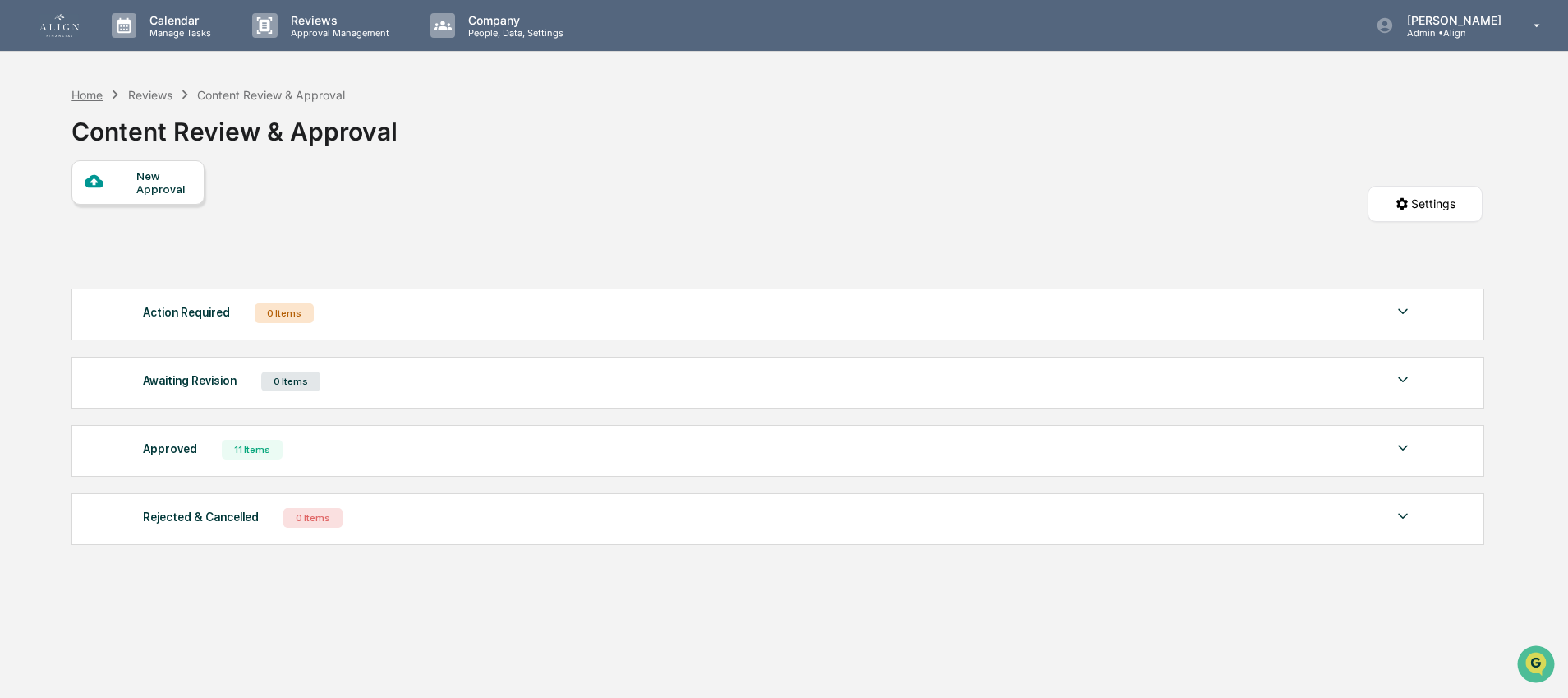
click at [93, 94] on div "Home" at bounding box center [87, 95] width 31 height 14
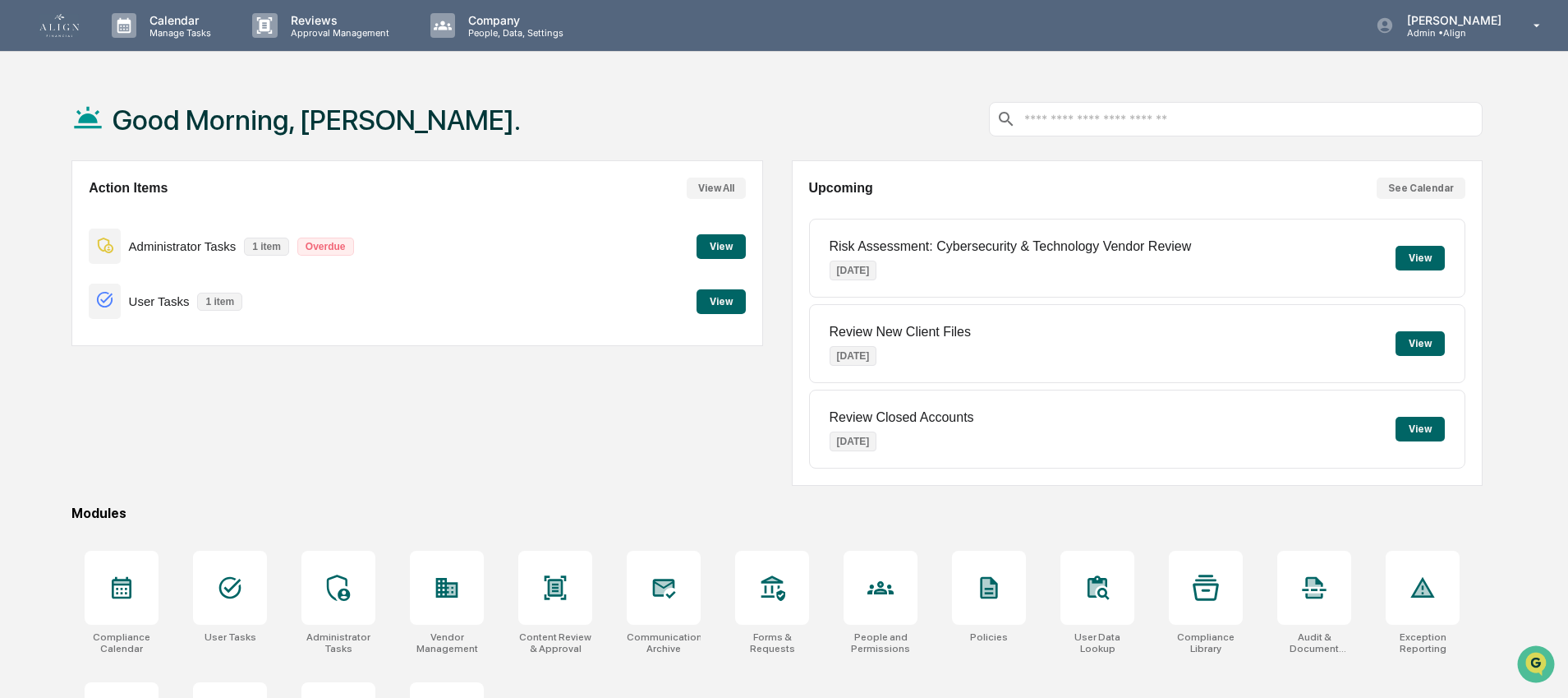
click at [715, 242] on button "View" at bounding box center [721, 246] width 49 height 25
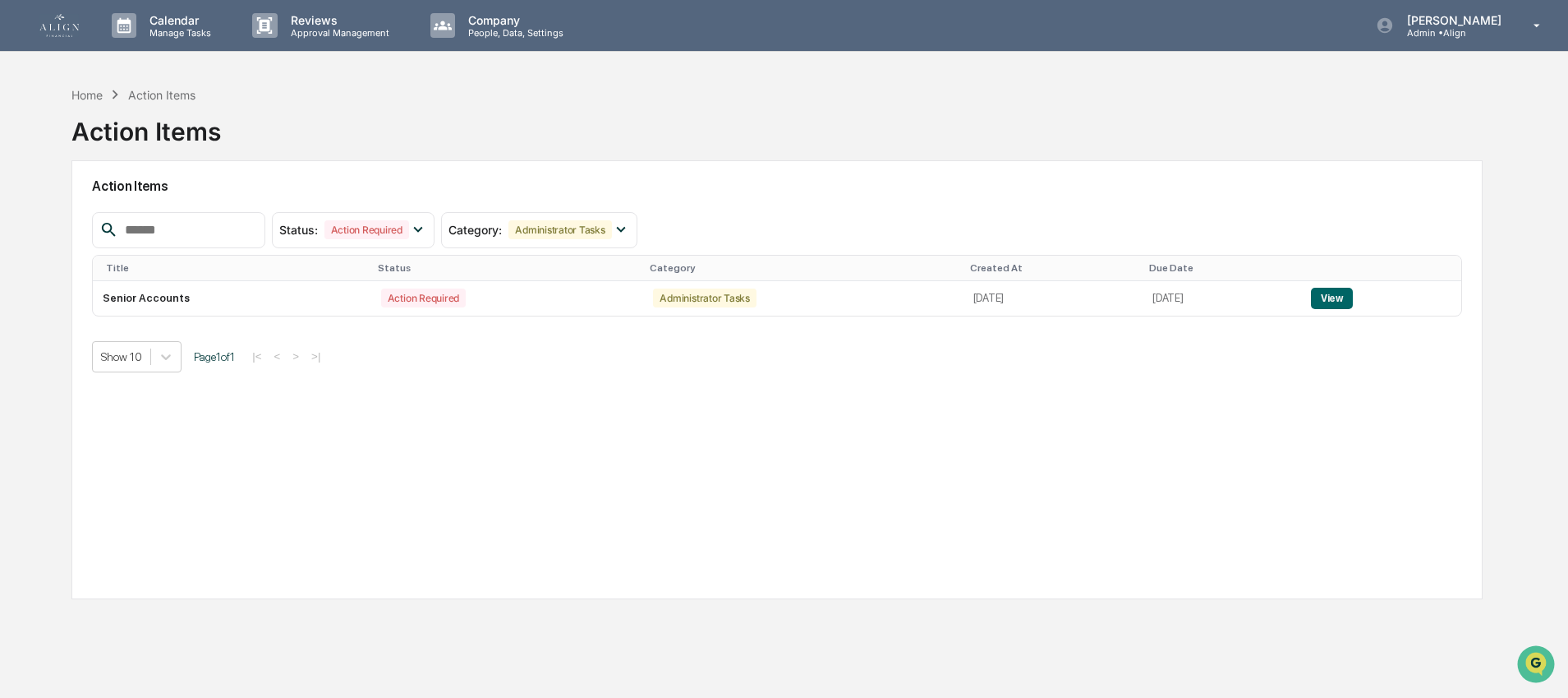
click at [43, 27] on img at bounding box center [59, 25] width 39 height 23
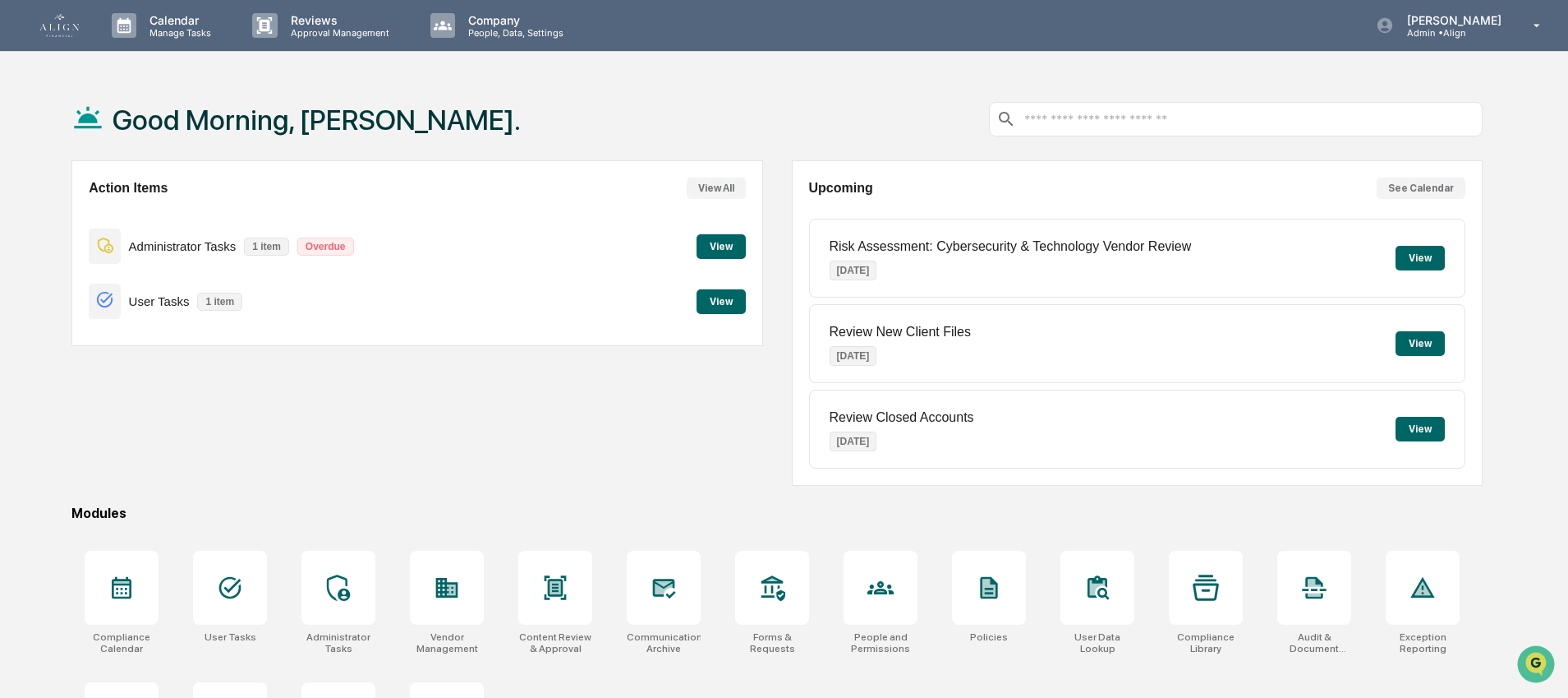
click at [686, 302] on div "User Tasks 1 item View" at bounding box center [417, 301] width 657 height 55
click at [705, 301] on button "View" at bounding box center [721, 301] width 49 height 25
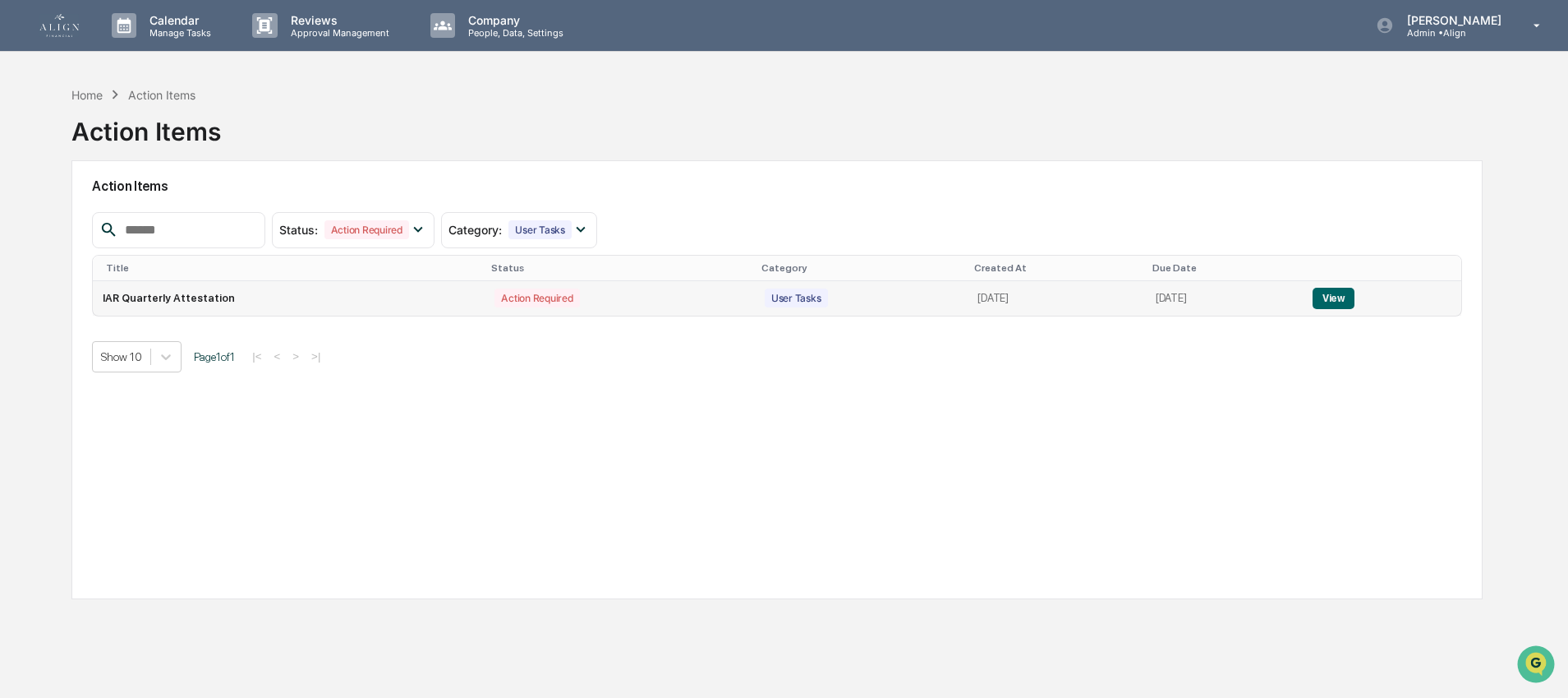
click at [132, 295] on td "IAR Quarterly Attestation" at bounding box center [289, 298] width 392 height 34
click at [1342, 302] on button "View" at bounding box center [1333, 298] width 42 height 22
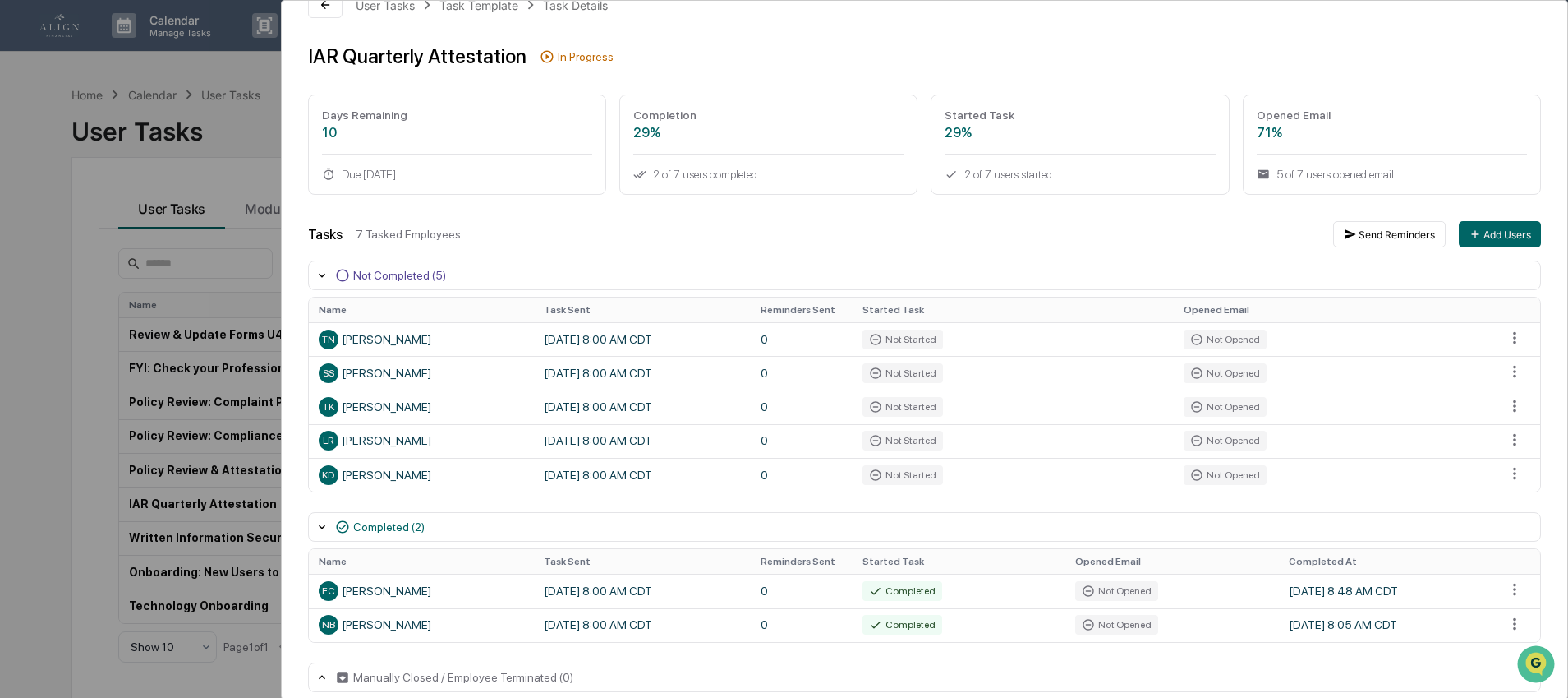
scroll to position [57, 0]
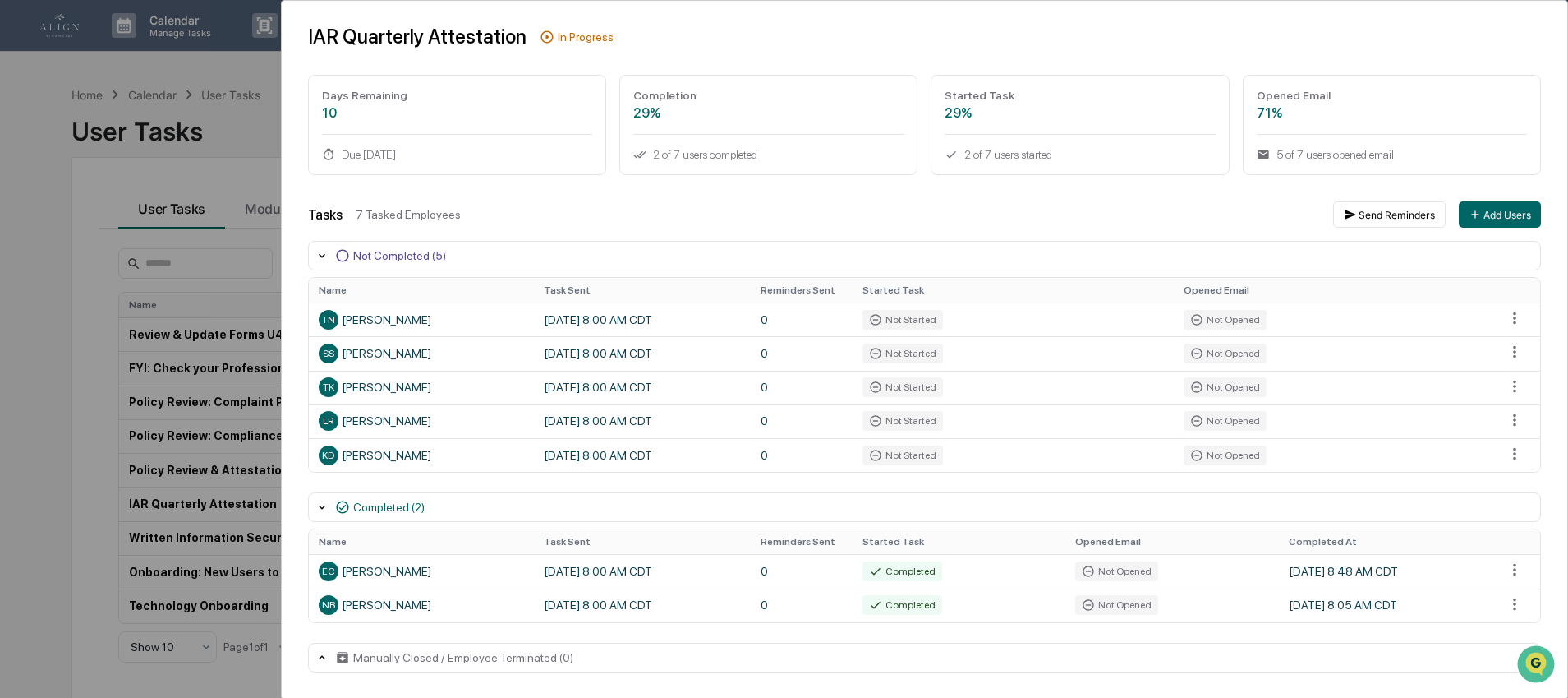
click at [56, 99] on div "User Tasks IAR Quarterly Attestation Task Details IAR Quarterly Attestation In …" at bounding box center [784, 349] width 1568 height 698
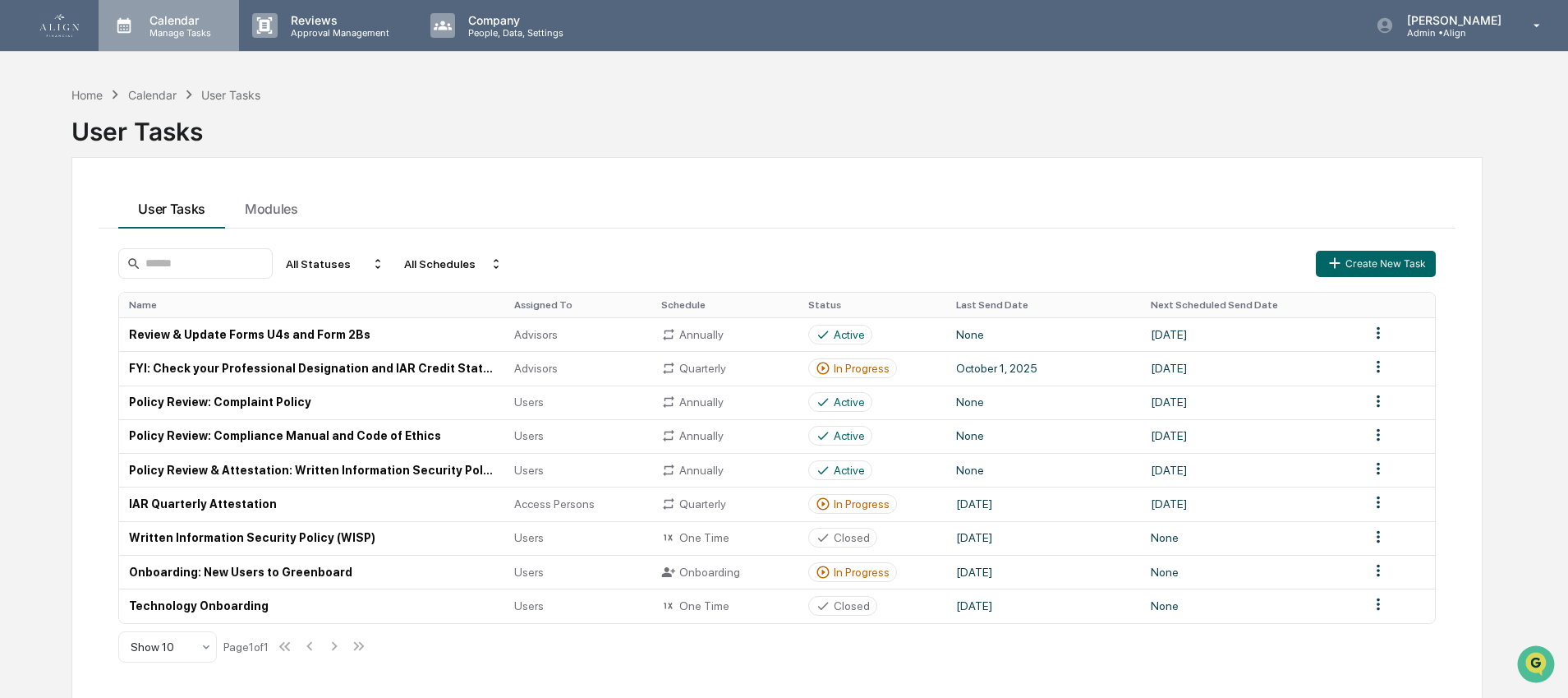
click at [161, 25] on p "Calendar" at bounding box center [177, 20] width 83 height 14
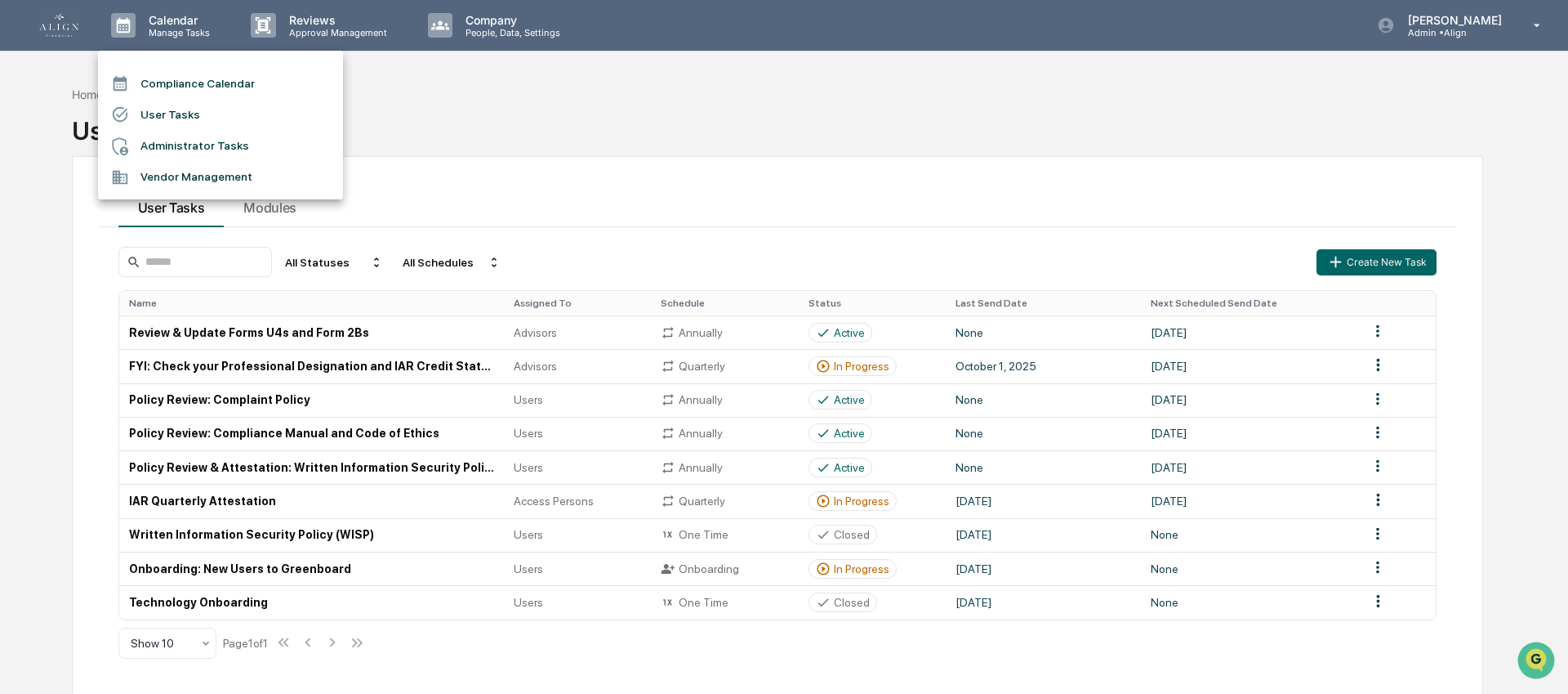
click at [168, 82] on li "Compliance Calendar" at bounding box center [220, 84] width 245 height 31
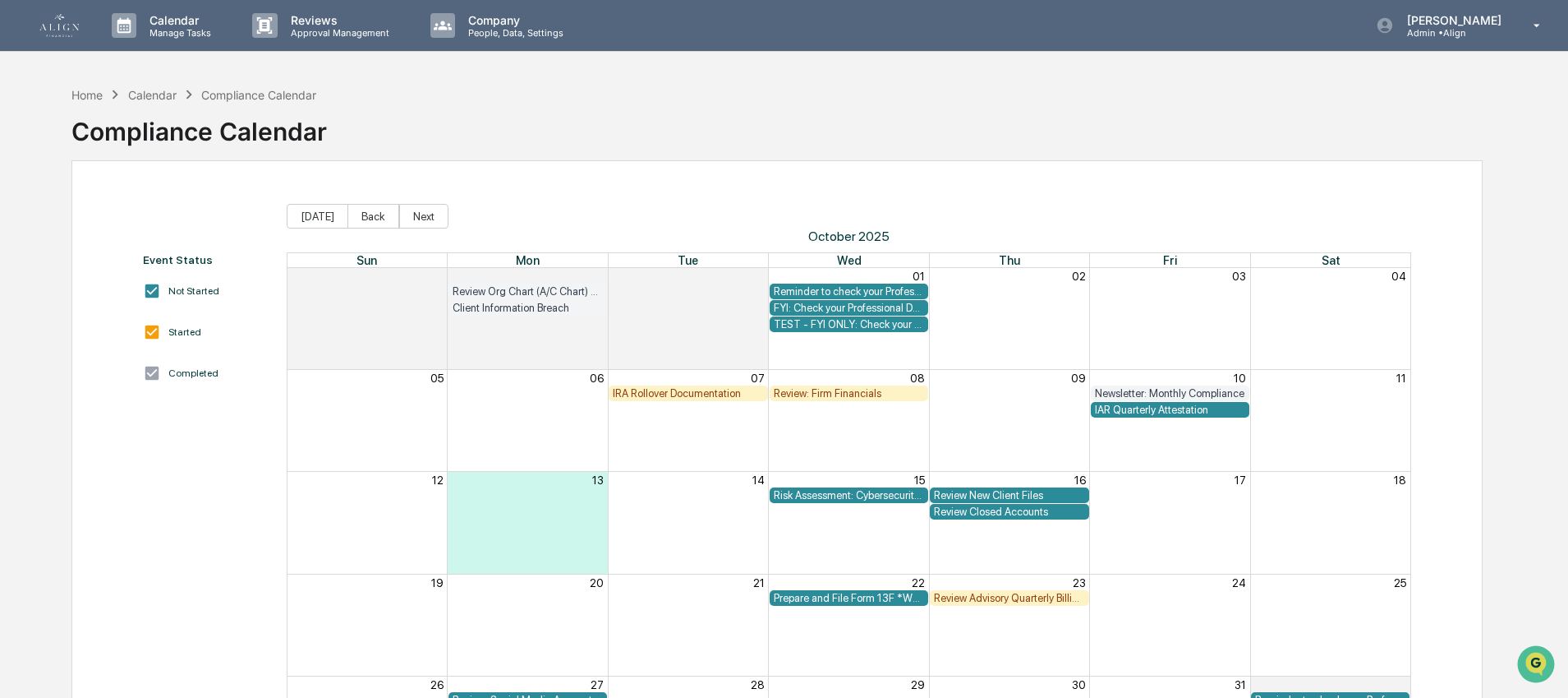
click at [818, 490] on div "Risk Assessment: Cybersecurity & Technology Vendor Review" at bounding box center [849, 495] width 150 height 13
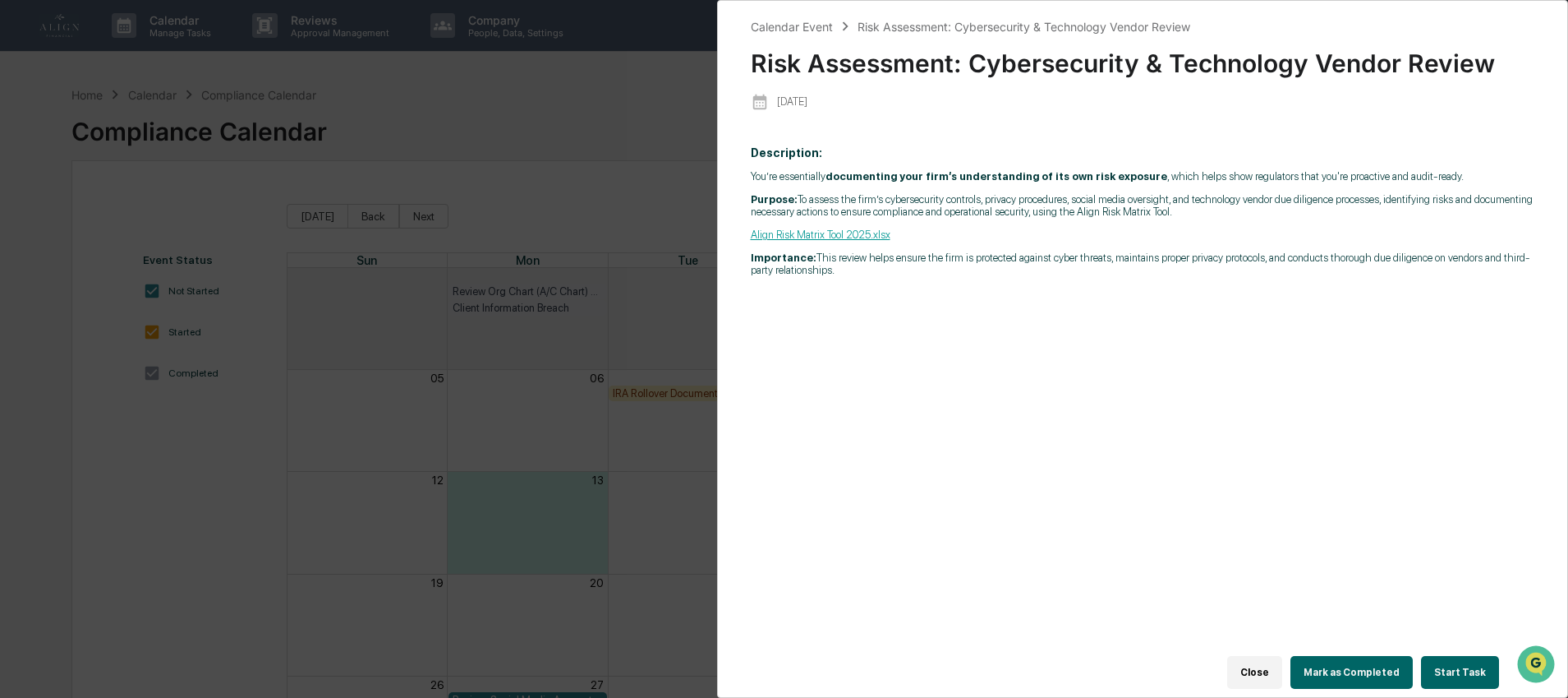
click at [130, 137] on div "Calendar Event Risk Assessment: Cybersecurity & Technology Vendor Review Risk A…" at bounding box center [784, 349] width 1568 height 698
